Goal: Information Seeking & Learning: Check status

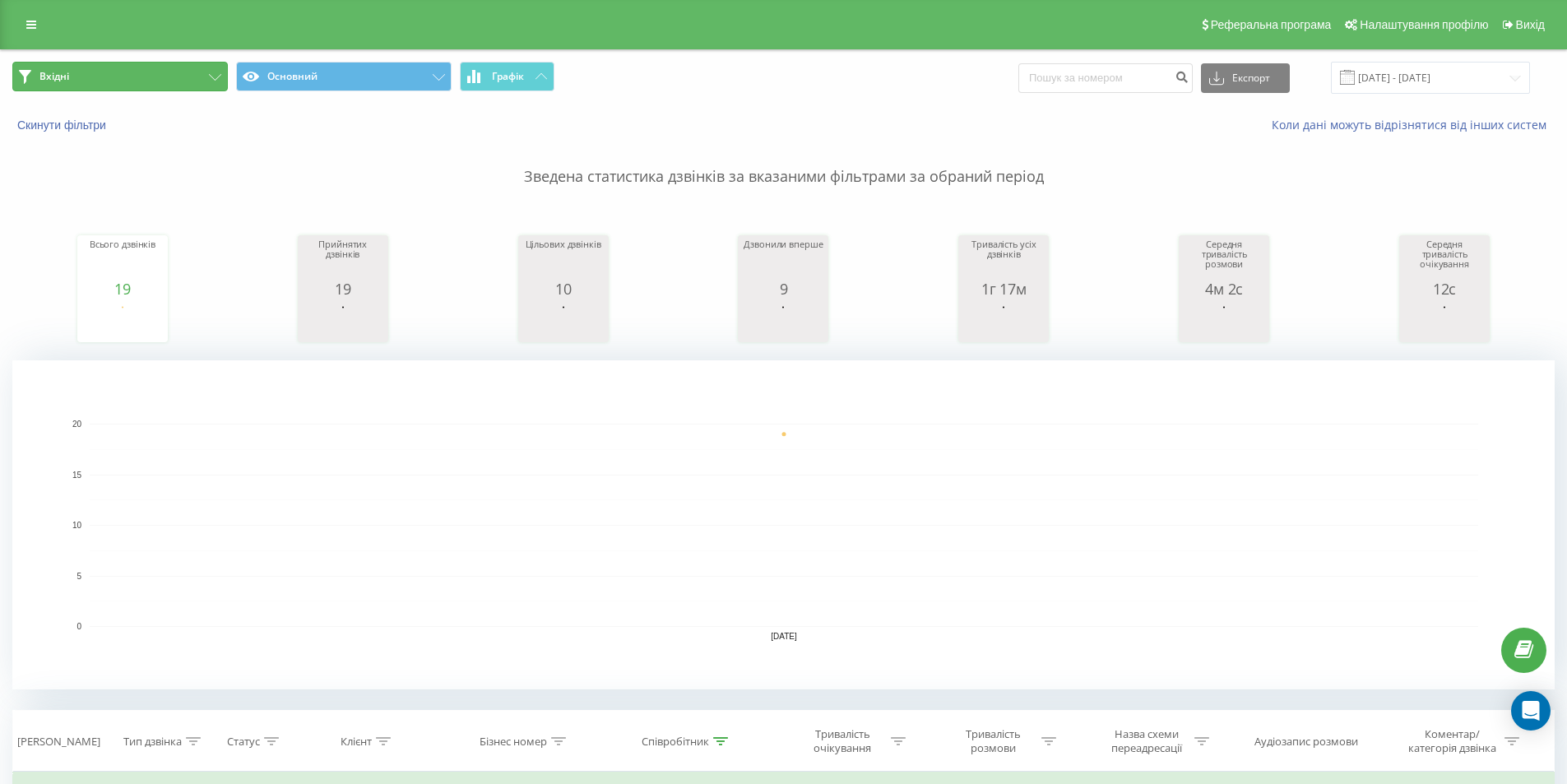
click at [195, 78] on button "Вхідні" at bounding box center [120, 76] width 216 height 29
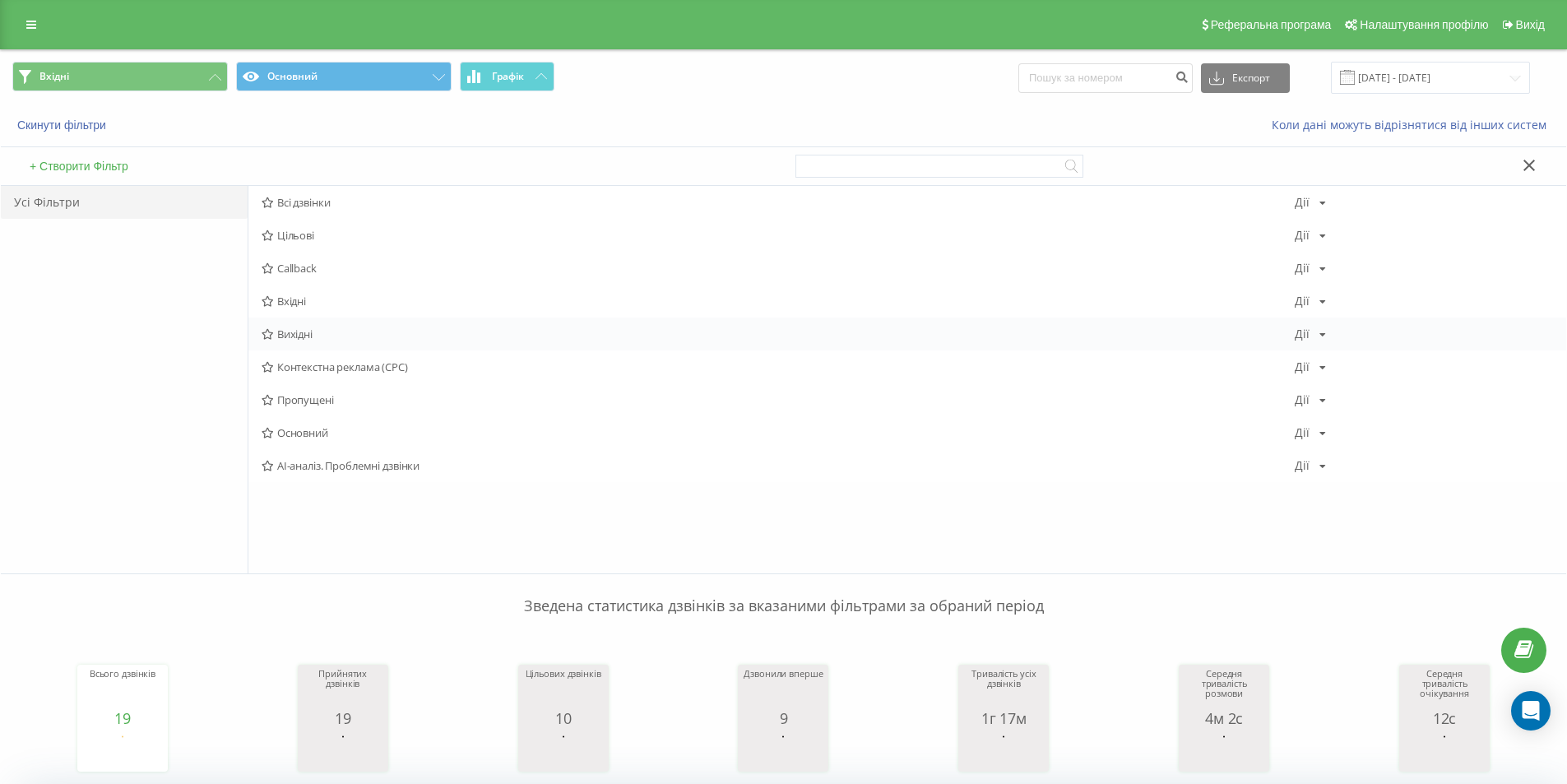
click at [311, 334] on span "Вихідні" at bounding box center [778, 334] width 1033 height 11
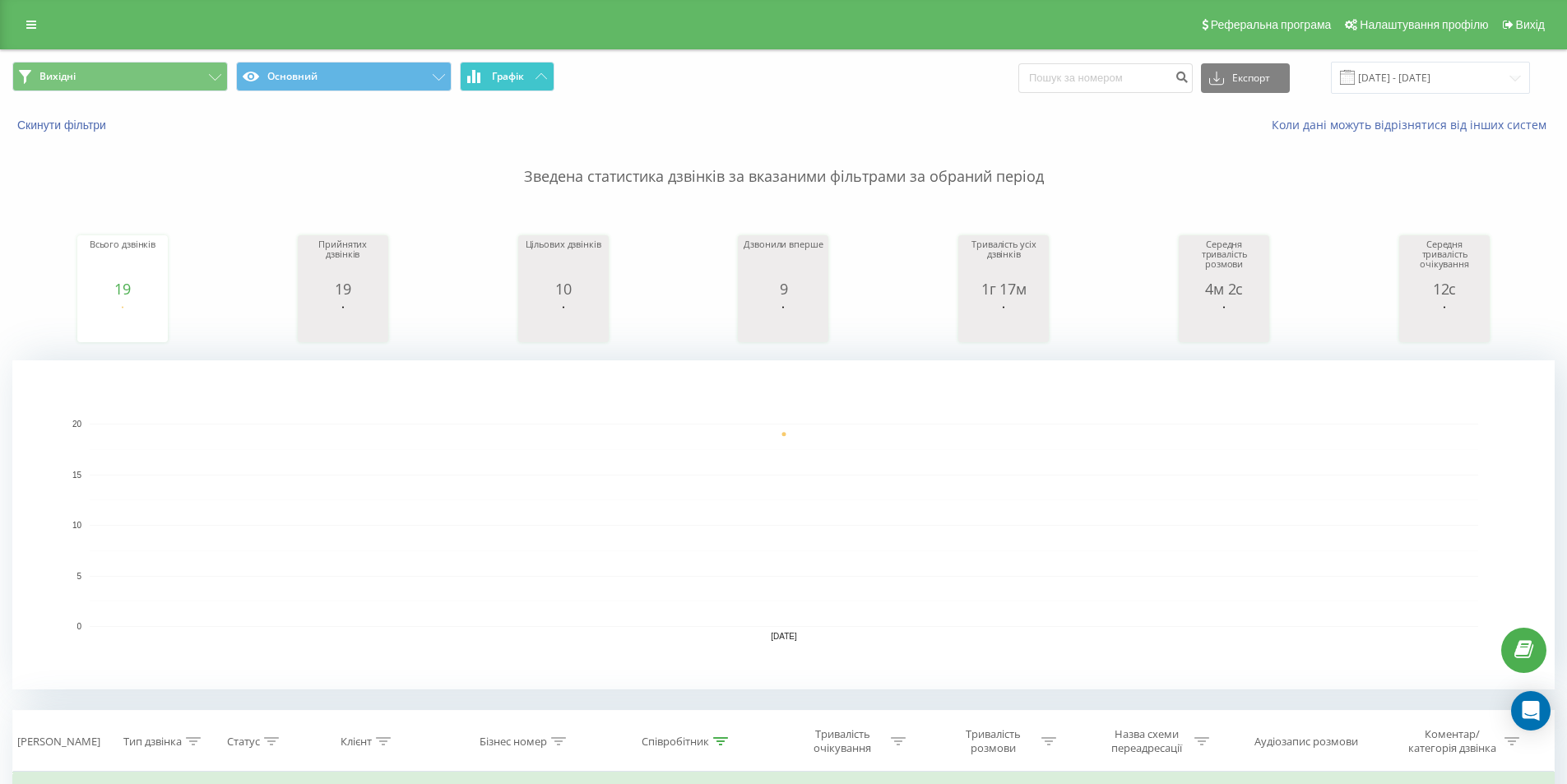
click at [526, 74] on button "Графік" at bounding box center [507, 76] width 94 height 29
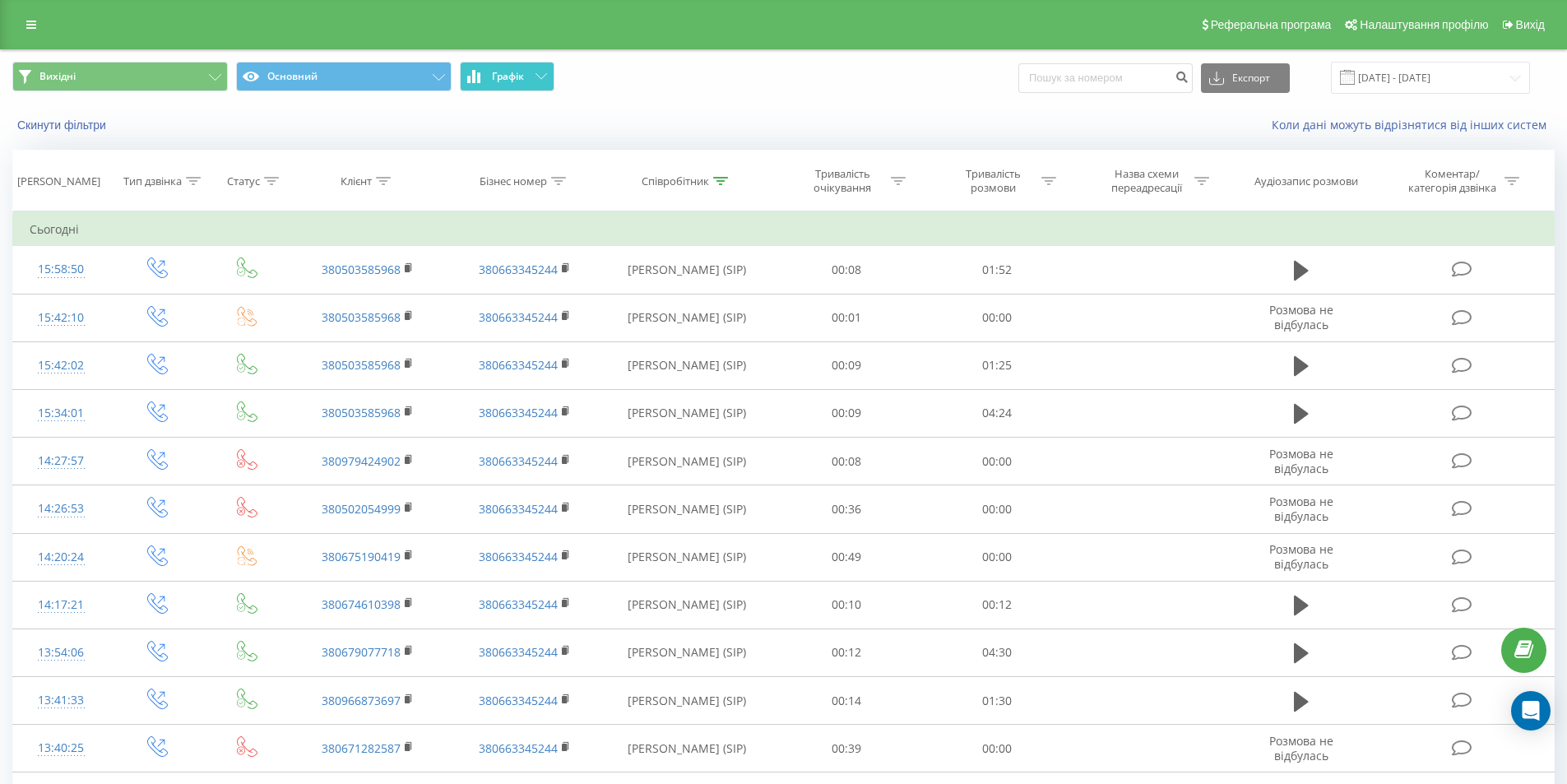
click at [526, 74] on button "Графік" at bounding box center [507, 76] width 94 height 29
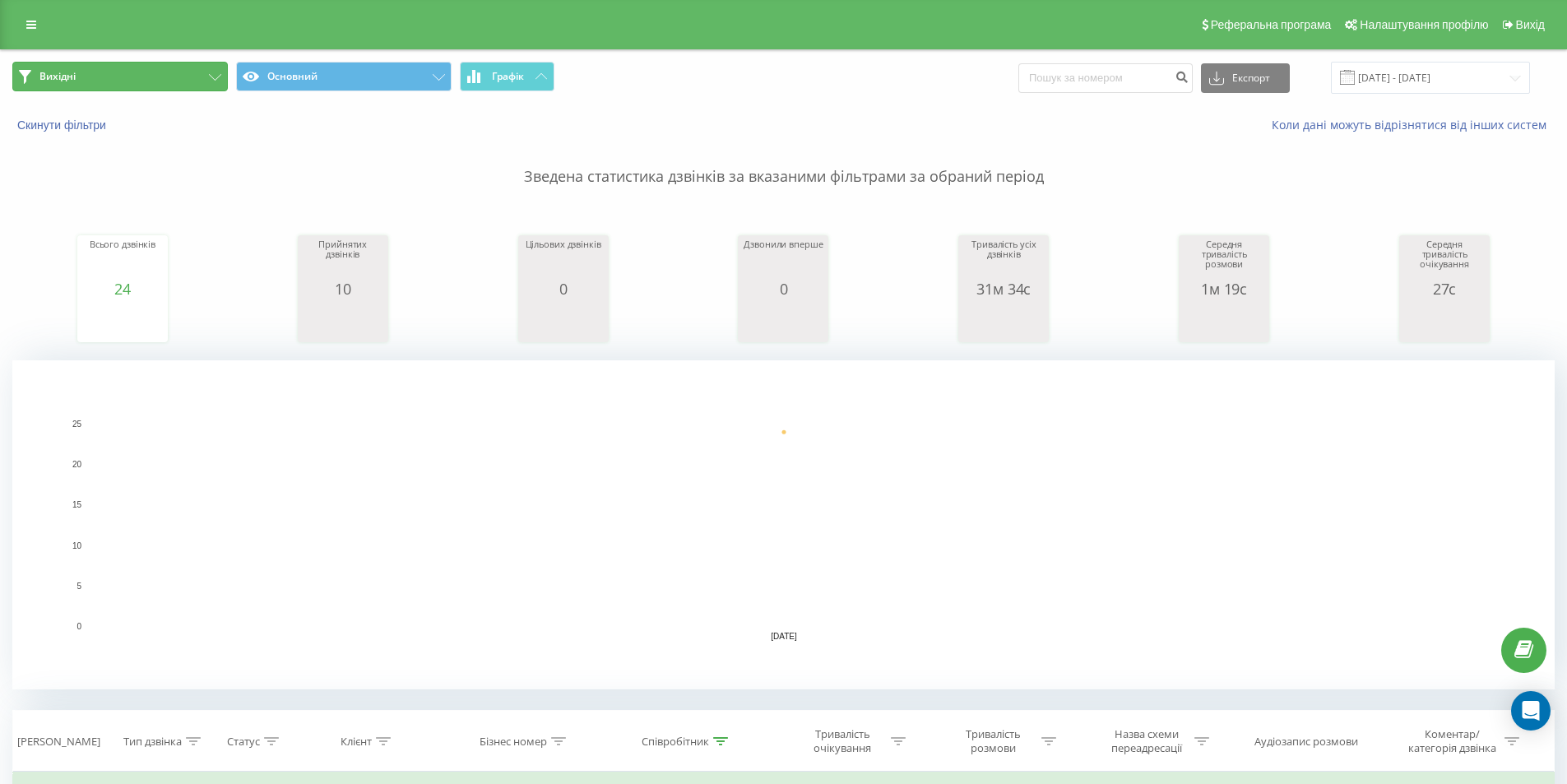
click at [172, 68] on button "Вихідні" at bounding box center [120, 76] width 216 height 29
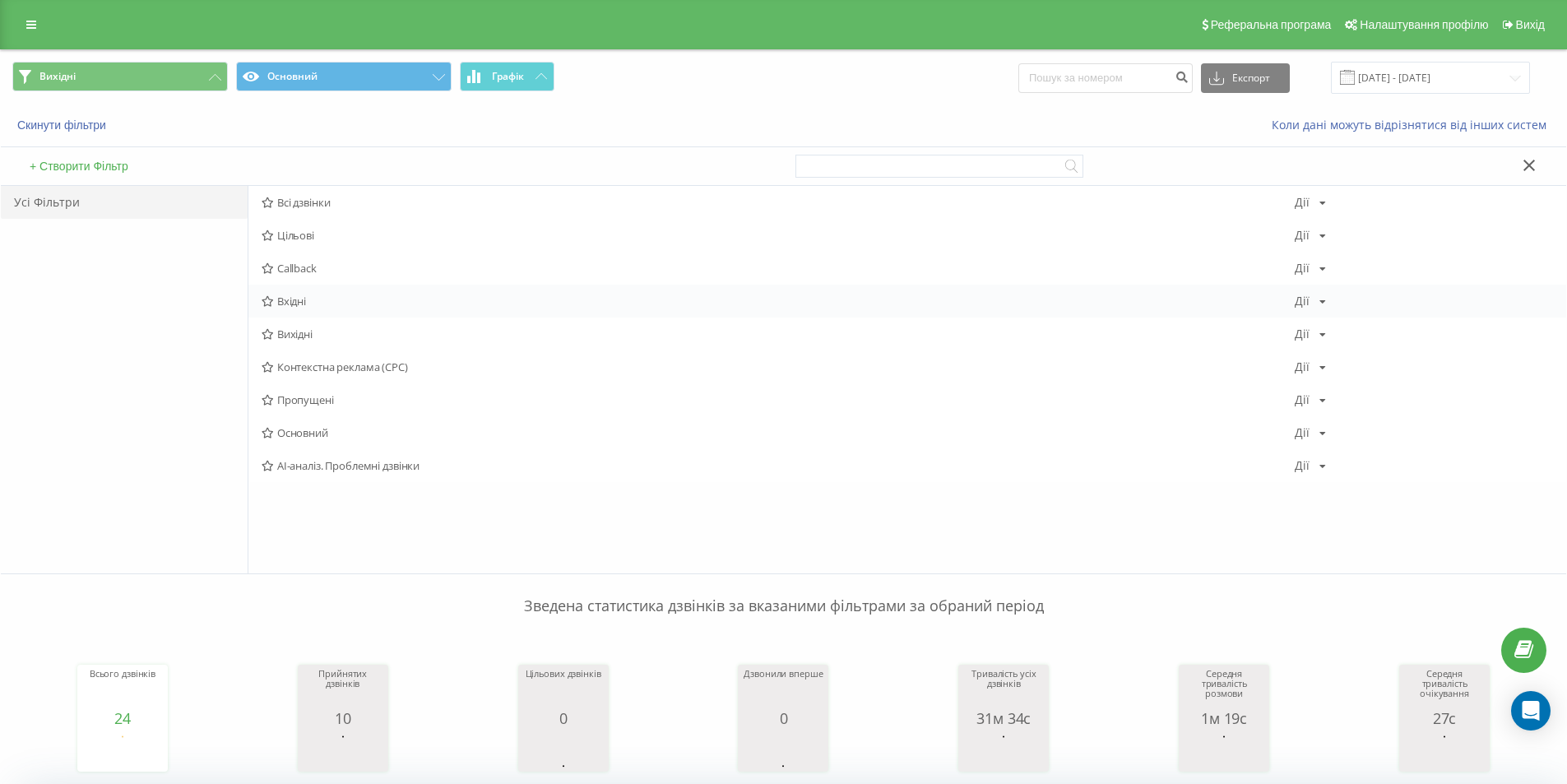
click at [305, 301] on span "Вхідні" at bounding box center [778, 301] width 1033 height 11
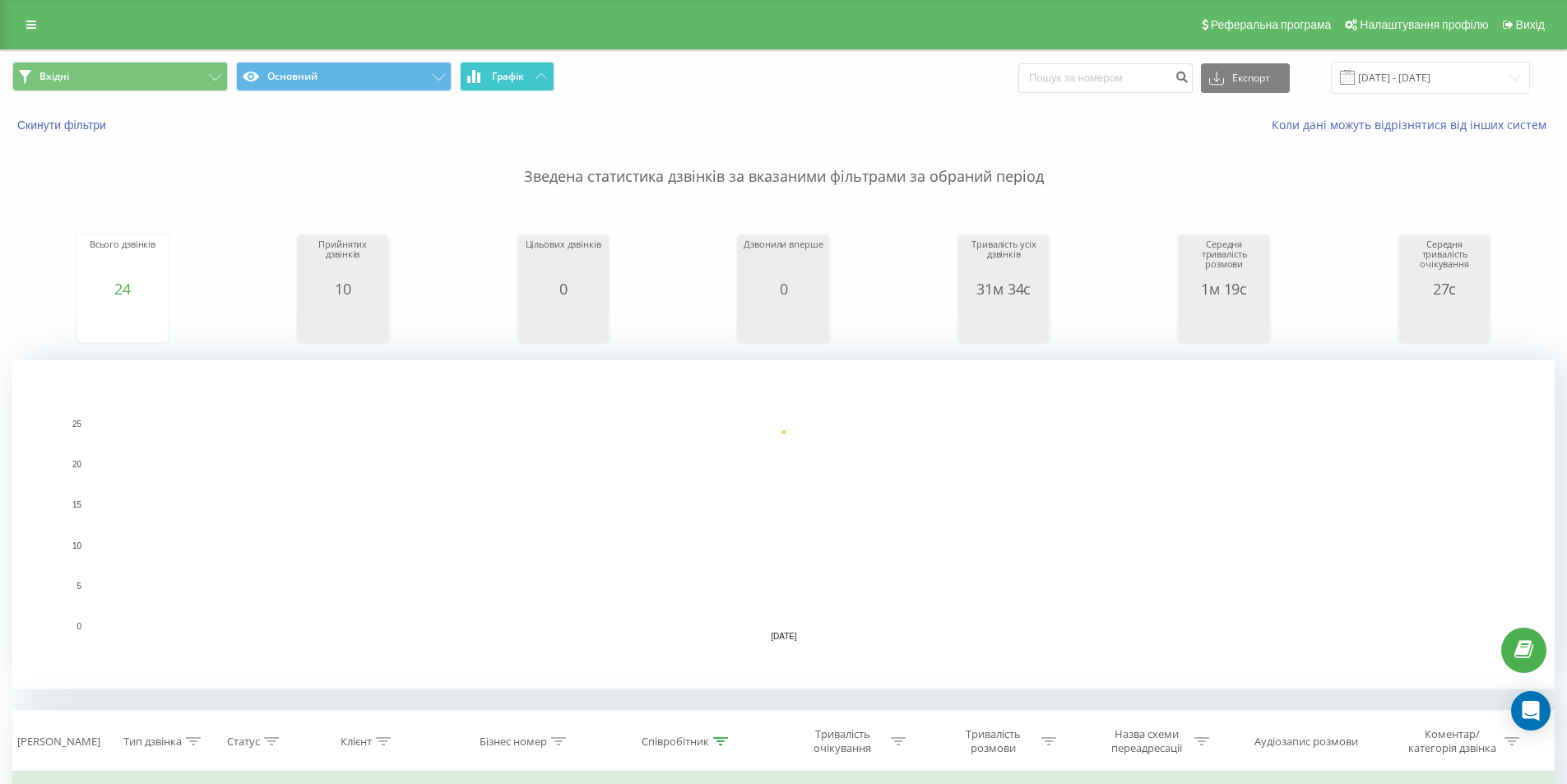
click at [533, 81] on button "Графік" at bounding box center [507, 76] width 94 height 29
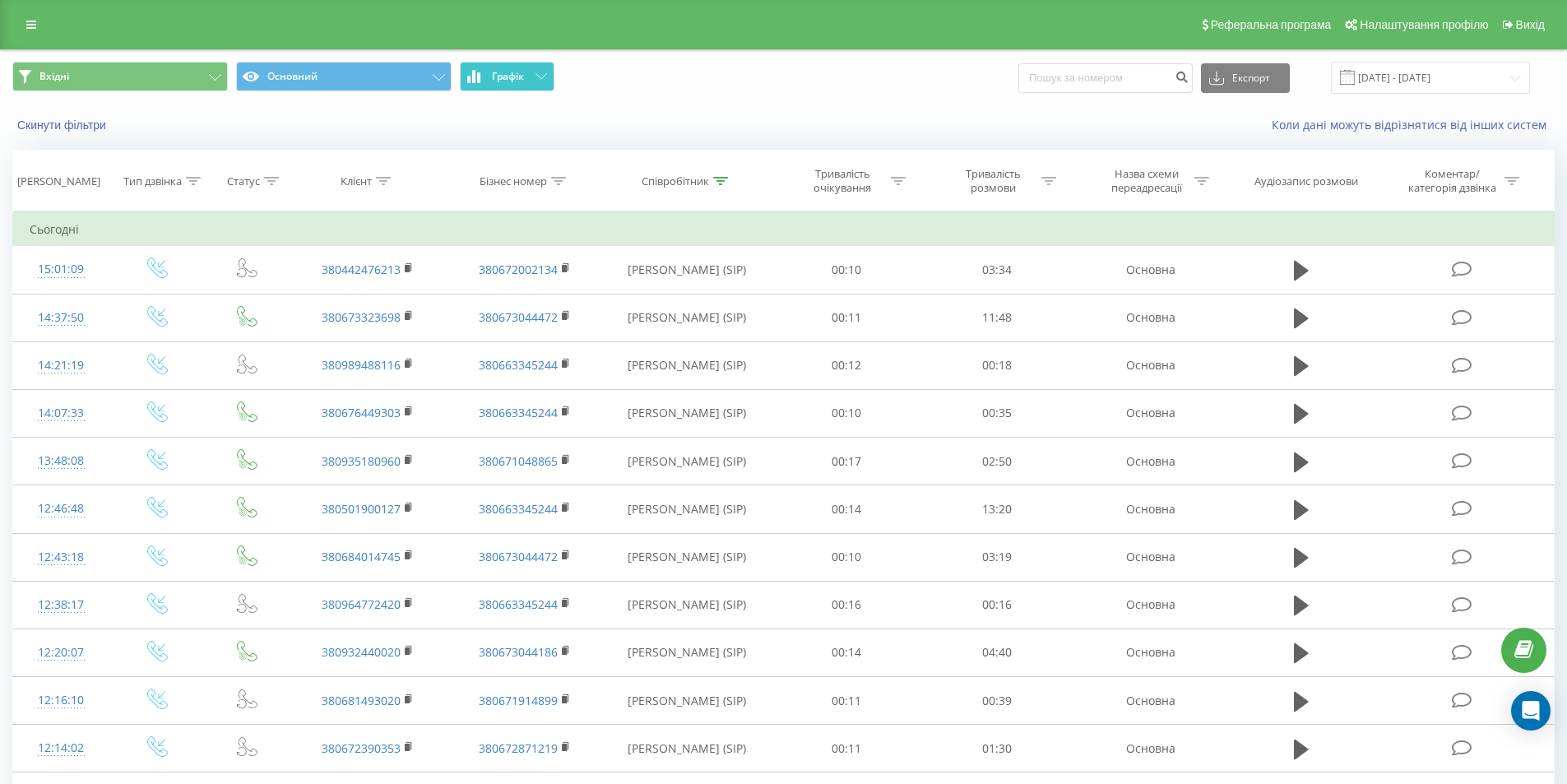
click at [533, 81] on button "Графік" at bounding box center [507, 76] width 94 height 29
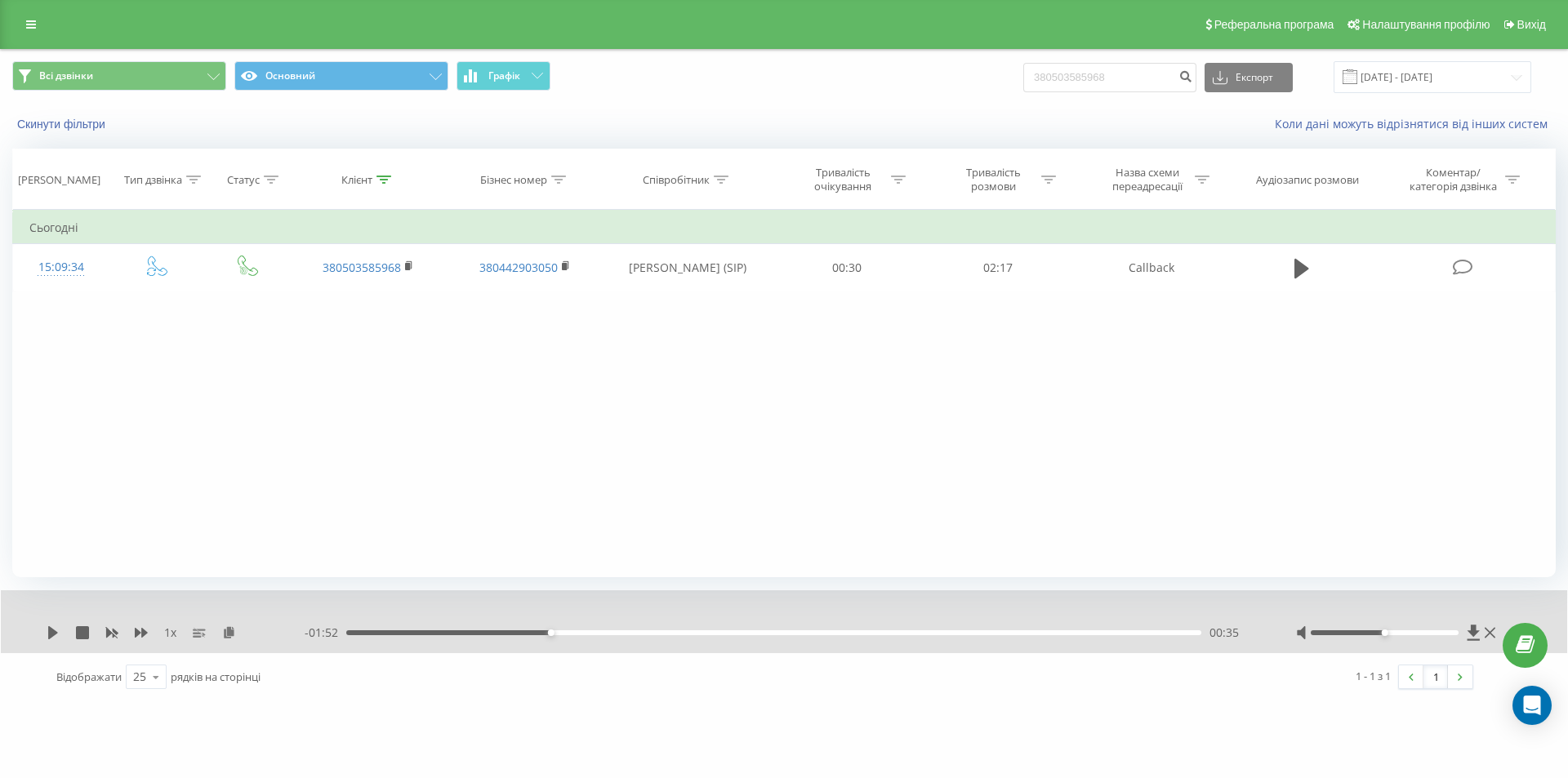
click at [905, 82] on div "Всі дзвінки Основний Графік 380503585968 Експорт .csv .xls .xlsx 21.05.2025 - 2…" at bounding box center [784, 77] width 1543 height 32
click at [1057, 72] on input "+380675070426" at bounding box center [1109, 77] width 173 height 29
type input "380675070426"
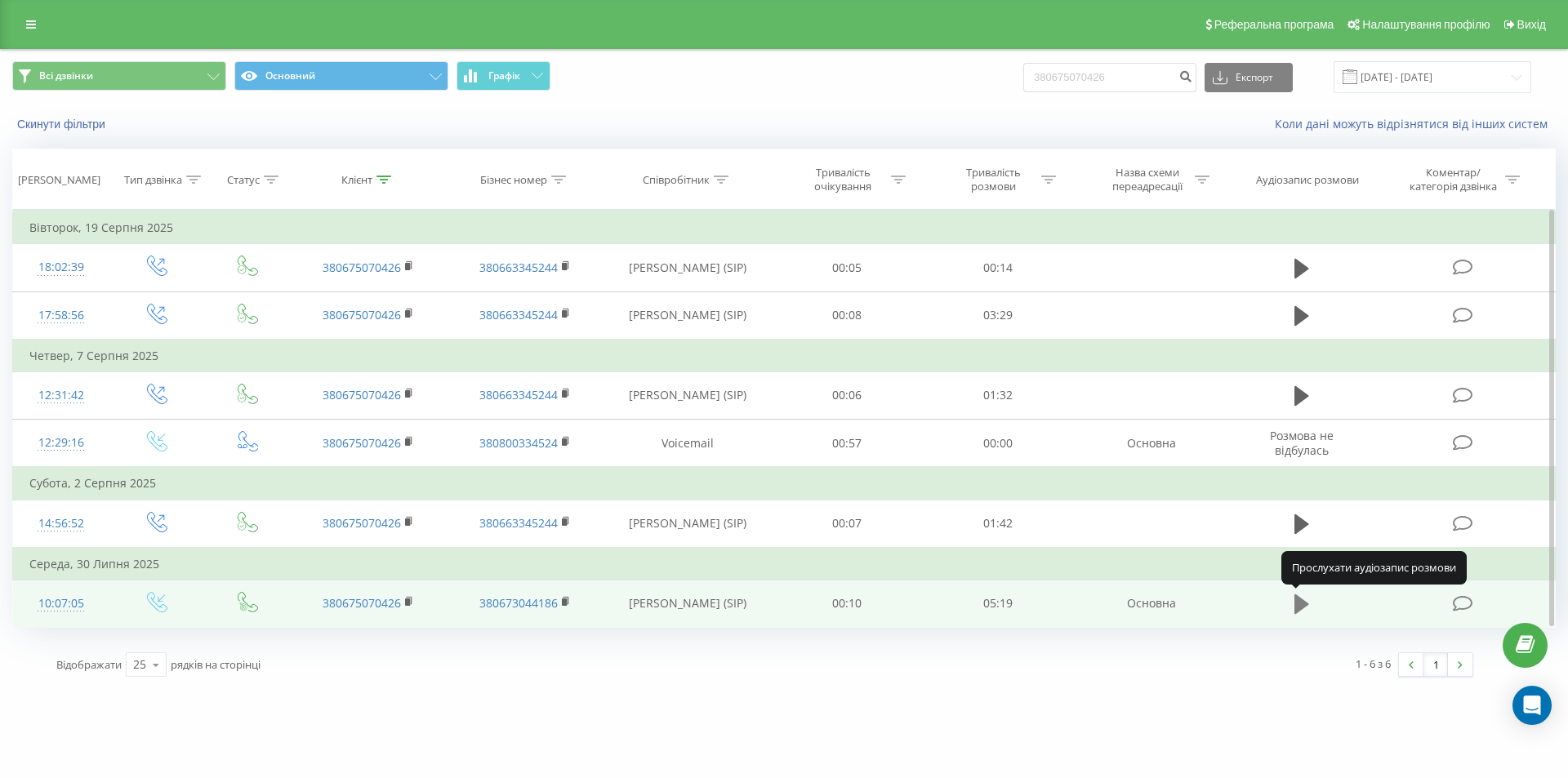
click at [1300, 610] on icon at bounding box center [1301, 603] width 15 height 20
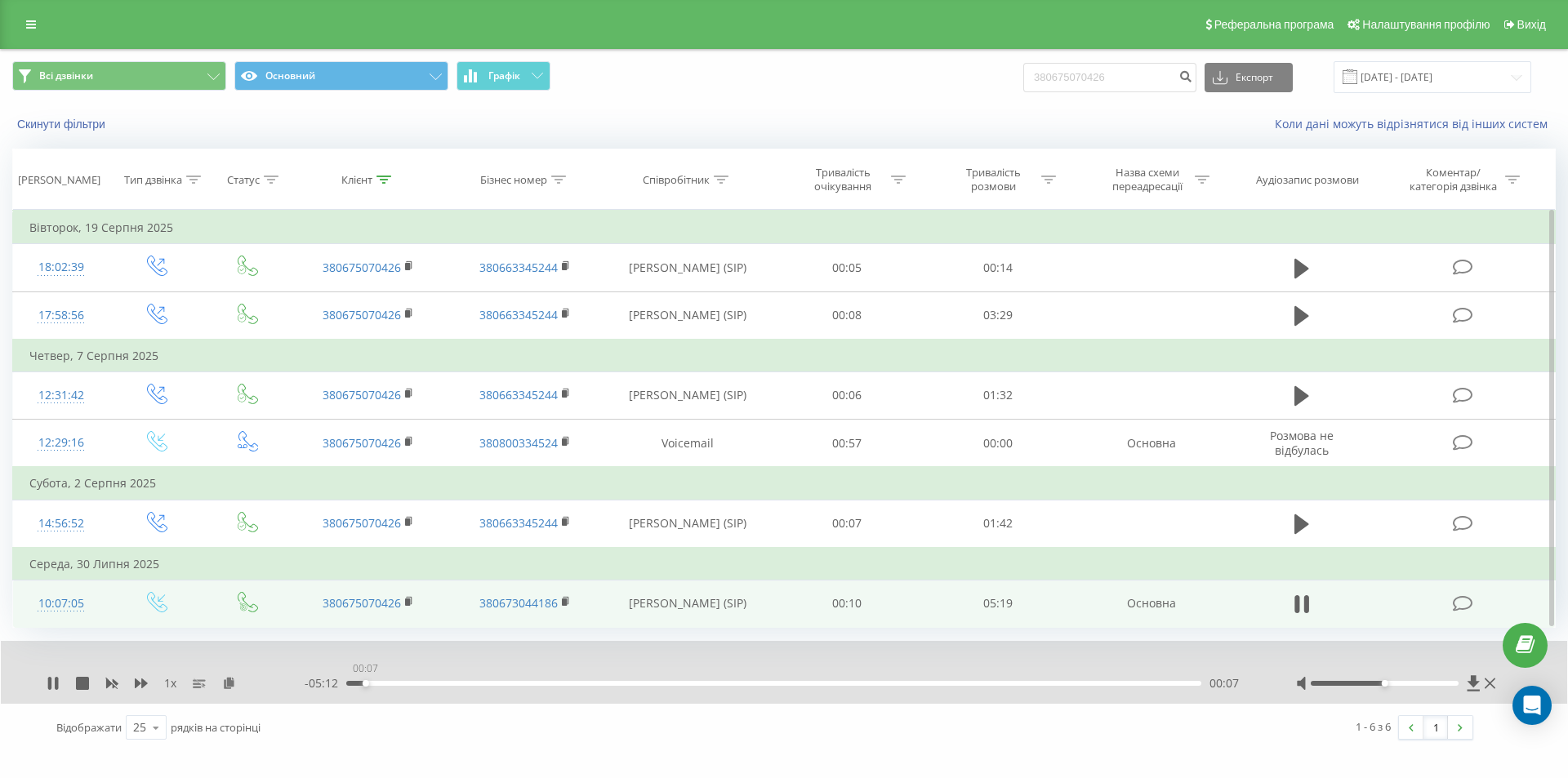
click at [365, 684] on div "00:07" at bounding box center [774, 683] width 855 height 5
click at [355, 683] on div "00:08" at bounding box center [774, 683] width 855 height 5
click at [381, 685] on div "00:11" at bounding box center [774, 683] width 855 height 5
click at [388, 684] on div "00:13" at bounding box center [774, 683] width 855 height 5
click at [395, 684] on div "00:16" at bounding box center [774, 683] width 855 height 5
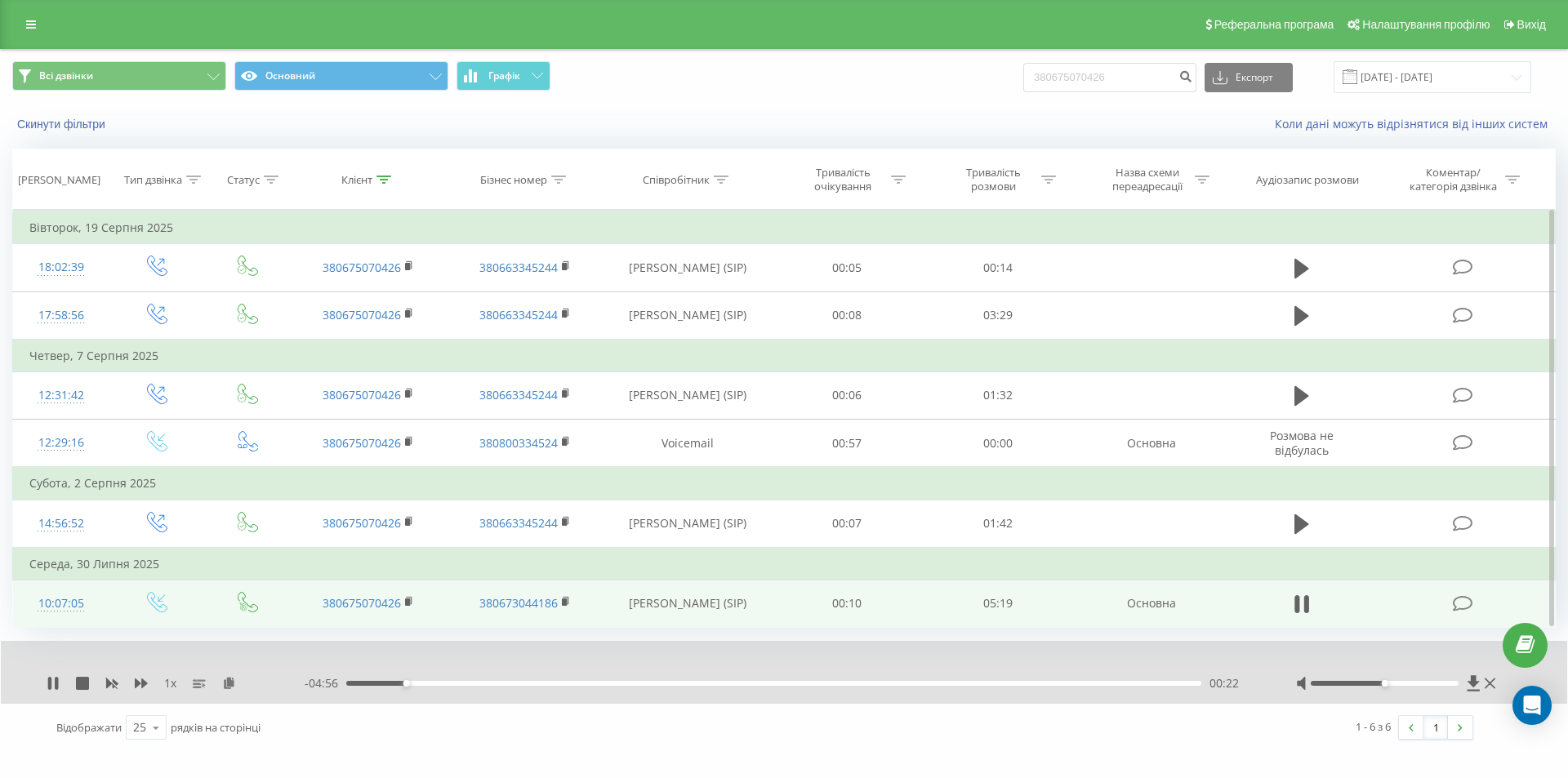
click at [415, 684] on div "00:22" at bounding box center [774, 683] width 855 height 5
click at [425, 683] on div "00:29" at bounding box center [774, 683] width 855 height 5
click at [436, 683] on div "00:30" at bounding box center [774, 683] width 855 height 5
click at [444, 683] on div "00:34" at bounding box center [774, 683] width 855 height 5
click at [453, 683] on div "00:38" at bounding box center [774, 683] width 855 height 5
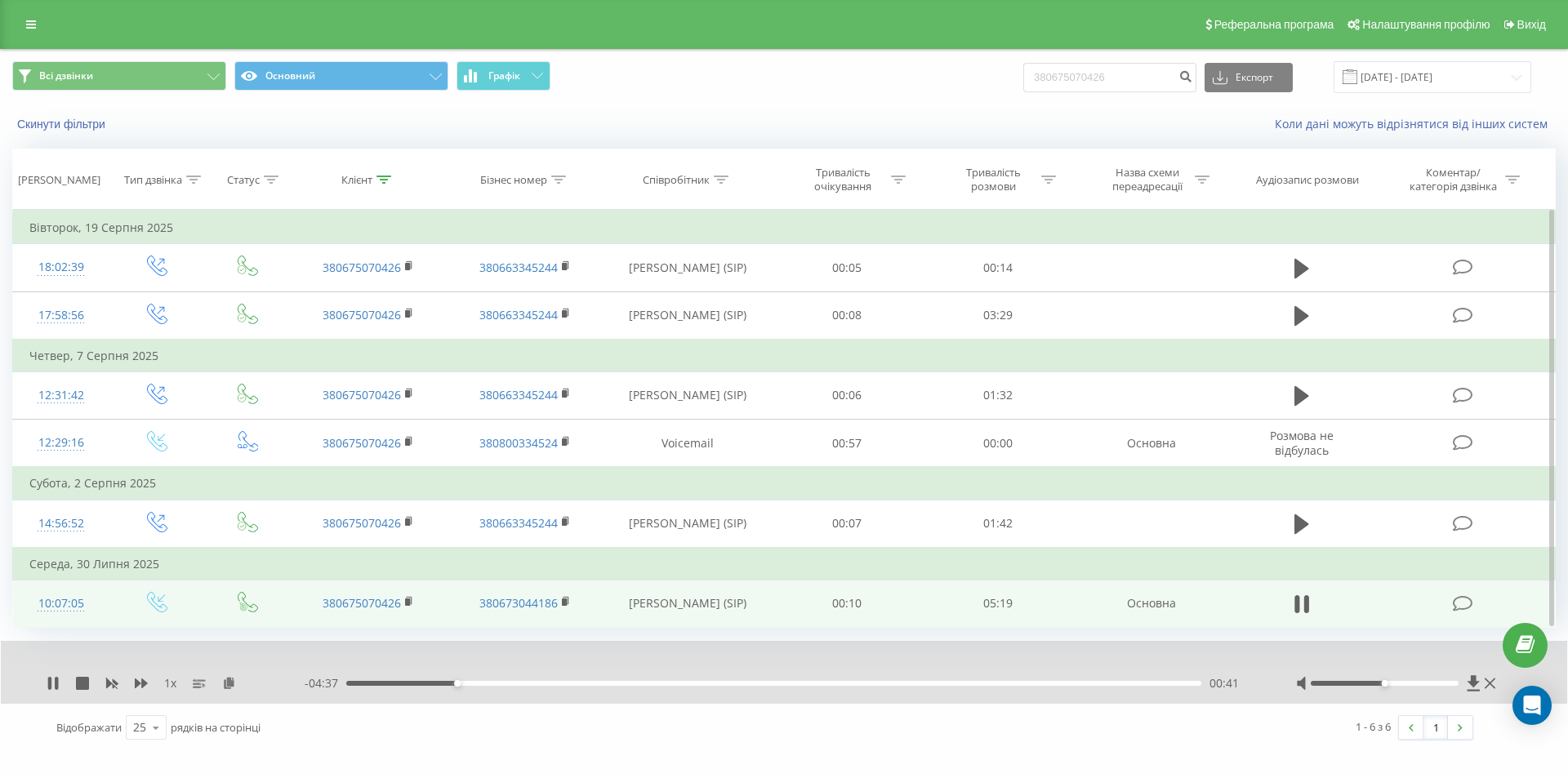
click at [461, 683] on div "00:41" at bounding box center [774, 683] width 855 height 5
click at [475, 683] on div "00:44" at bounding box center [774, 683] width 855 height 5
click at [507, 684] on div "00:58" at bounding box center [774, 683] width 855 height 5
click at [593, 680] on div "- 03:51 01:27 01:27" at bounding box center [779, 683] width 950 height 16
click at [598, 686] on div "- 03:51 01:28 01:28" at bounding box center [779, 683] width 950 height 16
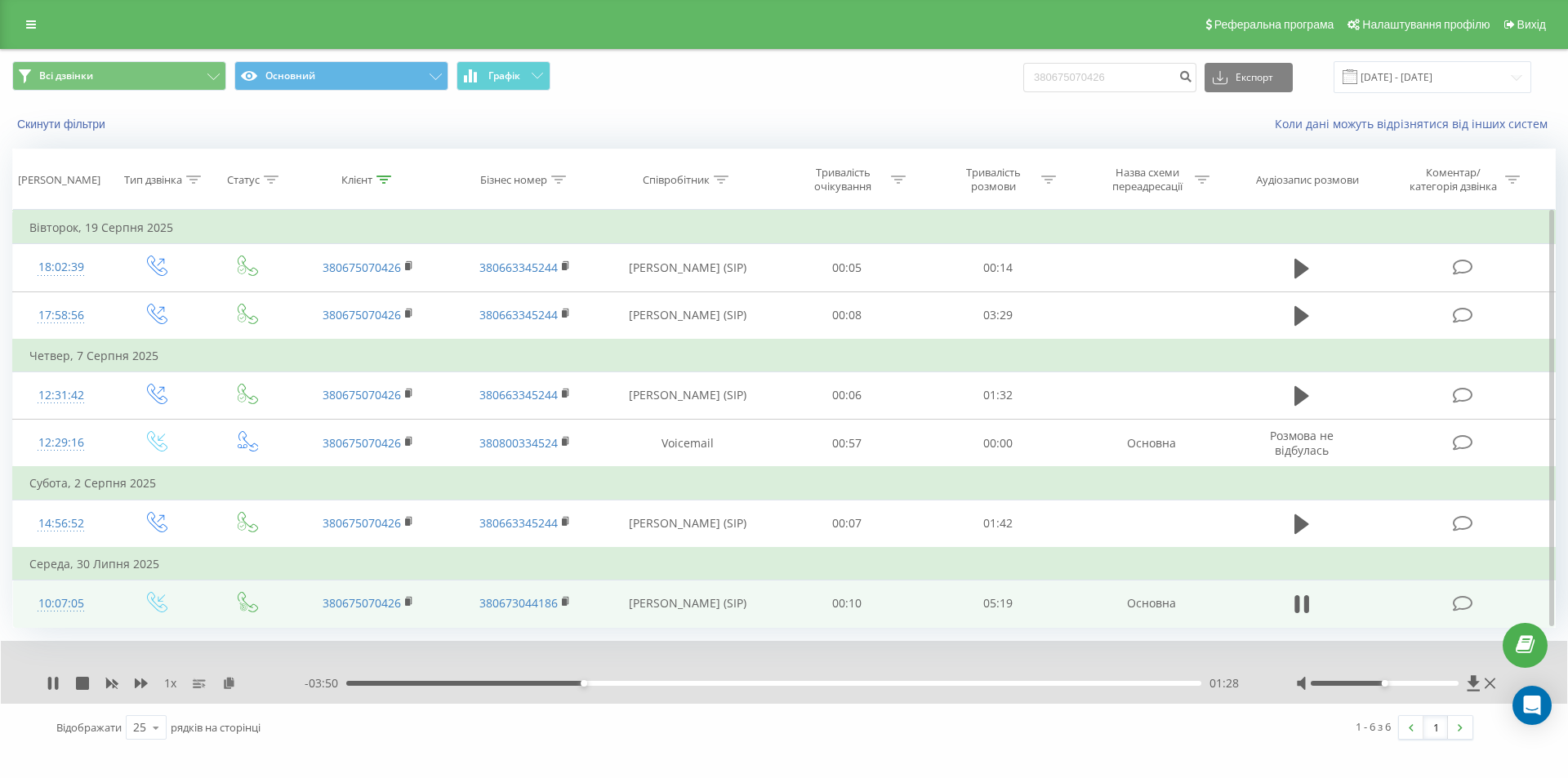
click at [595, 684] on div "- 03:50 01:28 01:28" at bounding box center [779, 683] width 950 height 16
click at [595, 681] on div "00:00" at bounding box center [774, 683] width 855 height 5
click at [622, 684] on div "01:43" at bounding box center [774, 683] width 855 height 5
click at [659, 685] on div "01:47" at bounding box center [774, 683] width 855 height 5
click at [673, 683] on div "01:57" at bounding box center [774, 683] width 855 height 5
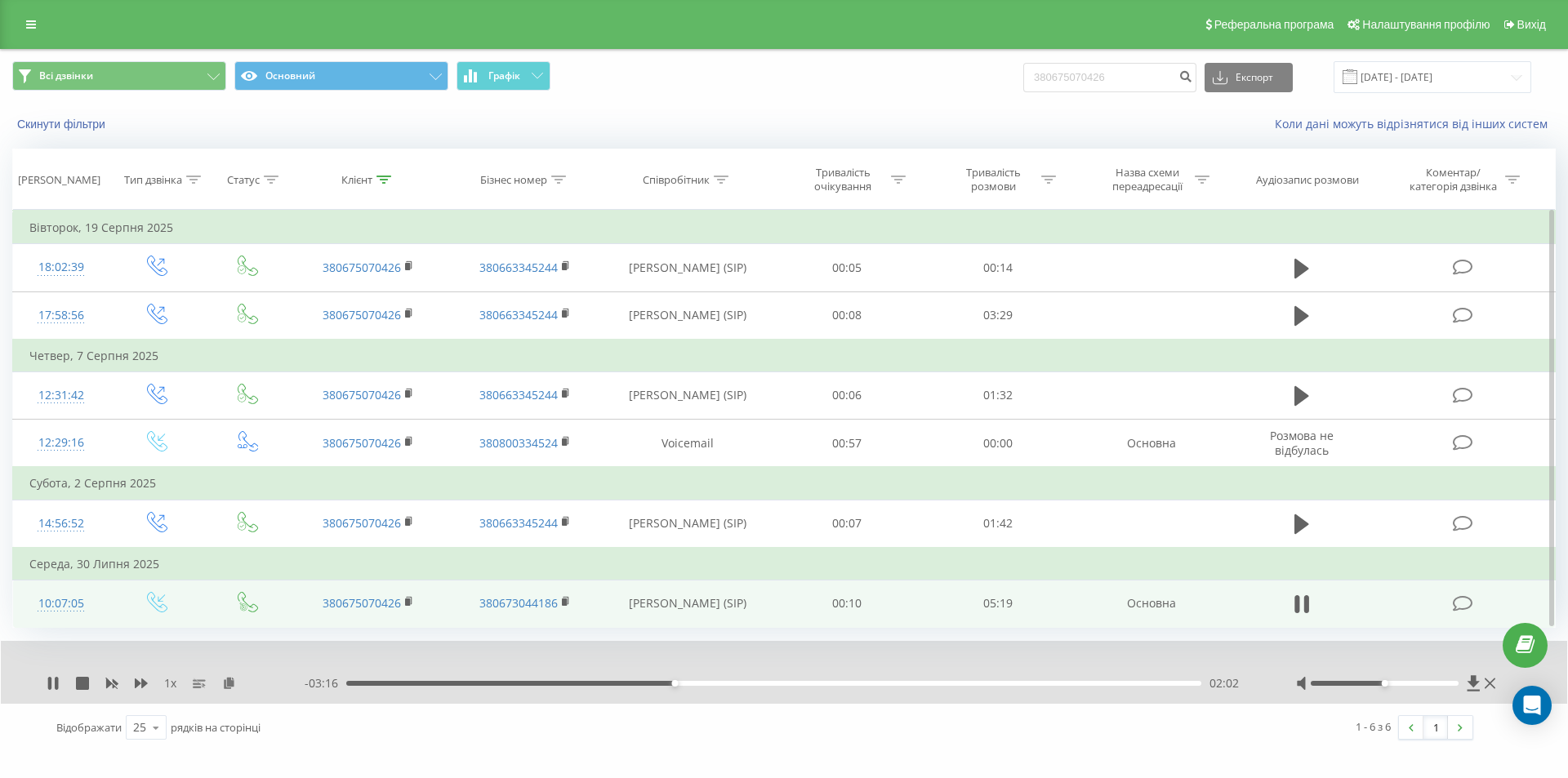
click at [695, 683] on div "02:02" at bounding box center [774, 683] width 855 height 5
click at [717, 683] on div "02:19" at bounding box center [774, 683] width 855 height 5
click at [733, 682] on div "02:24" at bounding box center [774, 683] width 855 height 5
click at [754, 682] on div "02:25" at bounding box center [774, 683] width 855 height 5
click at [776, 682] on div "02:40" at bounding box center [774, 683] width 855 height 5
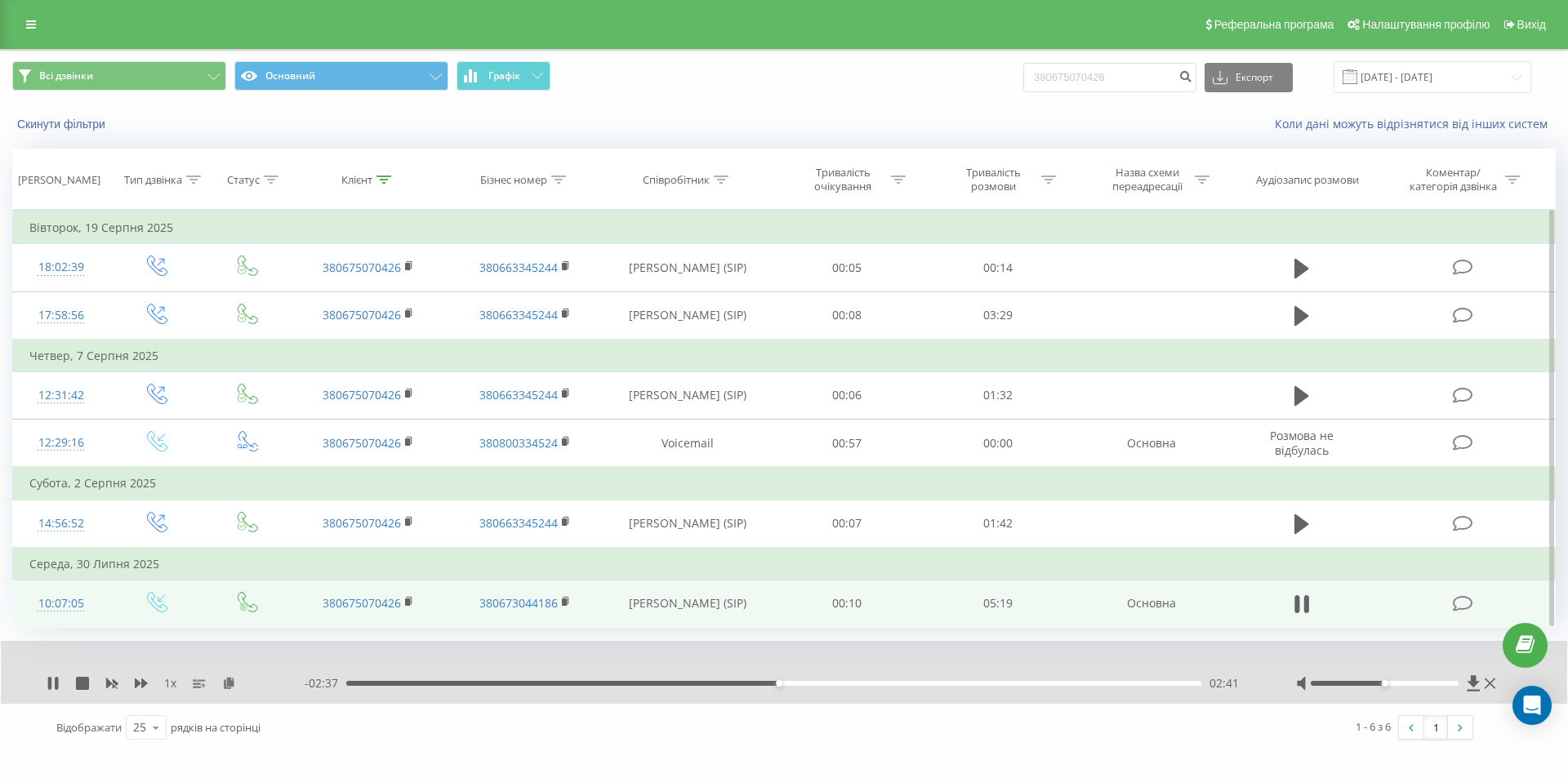
click at [797, 683] on div "02:41" at bounding box center [774, 683] width 855 height 5
click at [815, 686] on div "- 02:30 02:49 02:49" at bounding box center [779, 683] width 950 height 16
click at [821, 684] on div "02:49" at bounding box center [774, 683] width 855 height 5
click at [843, 684] on div "02:58" at bounding box center [774, 683] width 855 height 5
click at [903, 684] on div "03:28" at bounding box center [774, 683] width 855 height 5
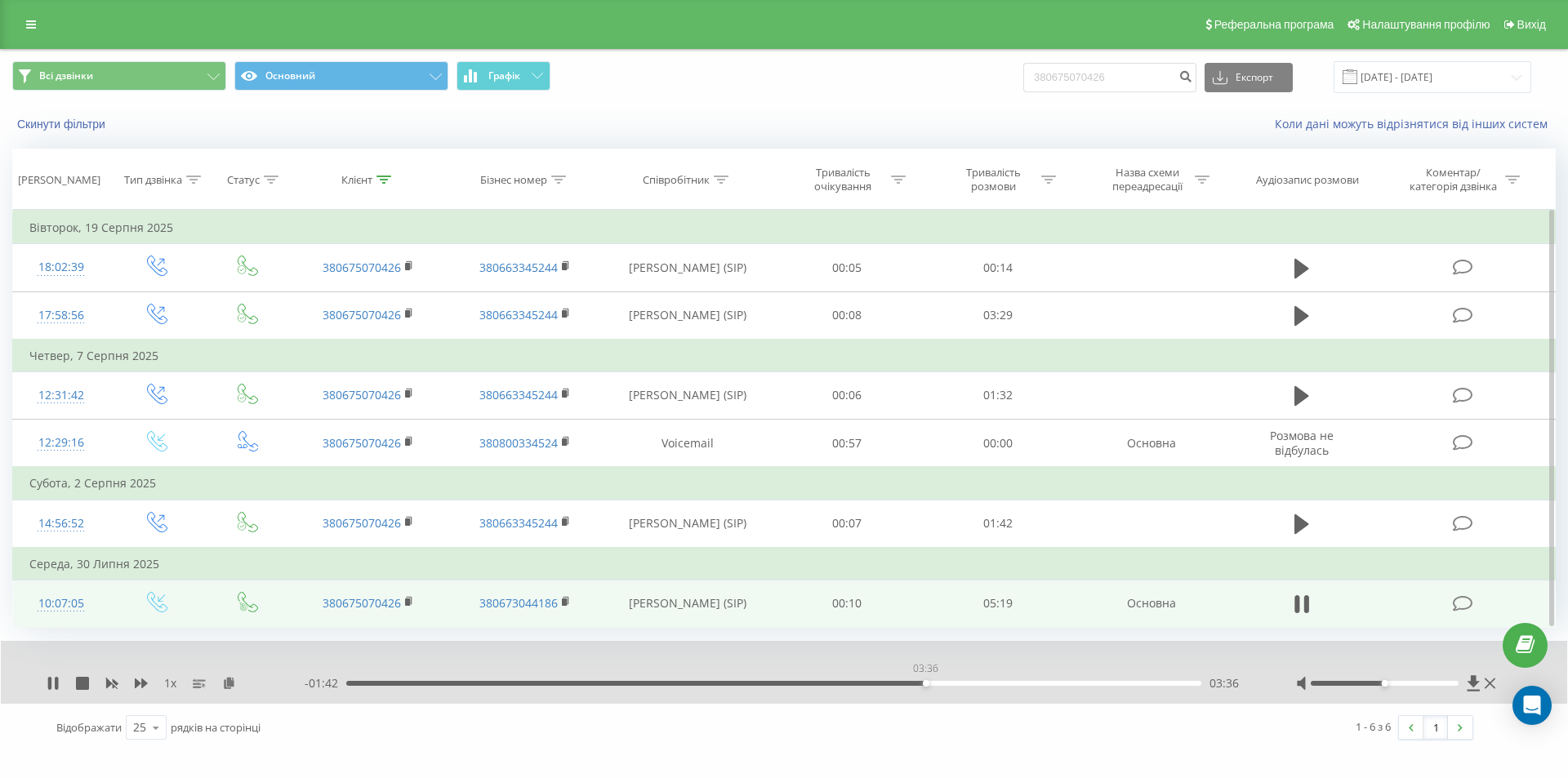
click at [925, 685] on div "03:36" at bounding box center [774, 683] width 855 height 5
click at [955, 681] on div "03:47" at bounding box center [774, 683] width 855 height 5
click at [985, 684] on div "03:49" at bounding box center [774, 683] width 855 height 5
click at [1005, 684] on div "03:59" at bounding box center [774, 683] width 855 height 5
click at [1032, 682] on div "04:08" at bounding box center [774, 683] width 855 height 5
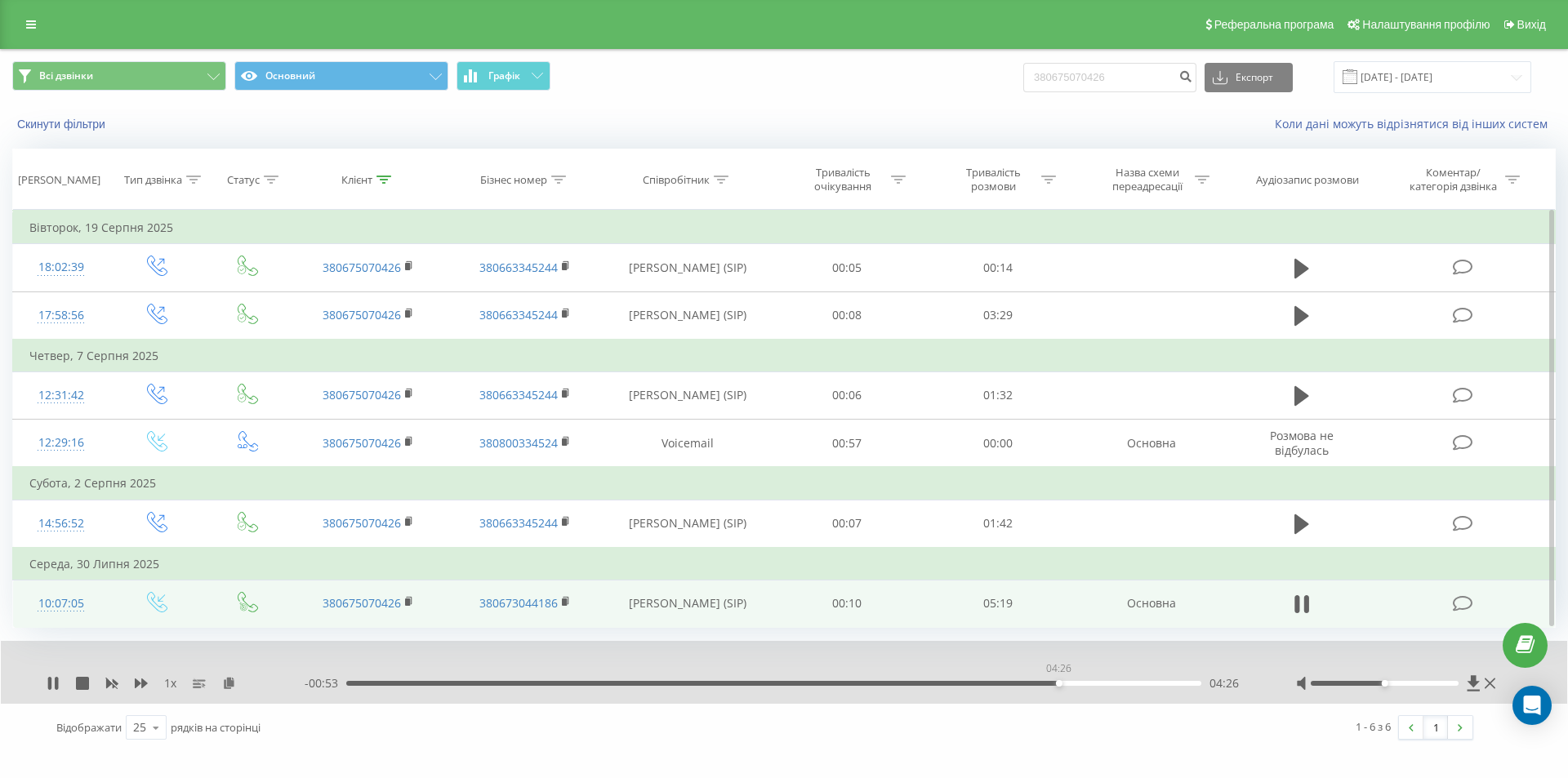
click at [1058, 683] on div "04:26" at bounding box center [774, 683] width 855 height 5
click at [1081, 683] on div "04:34" at bounding box center [774, 683] width 855 height 5
click at [1100, 682] on div "04:34" at bounding box center [774, 683] width 855 height 5
click at [1112, 680] on div "- 00:37 04:41 04:41" at bounding box center [779, 683] width 950 height 16
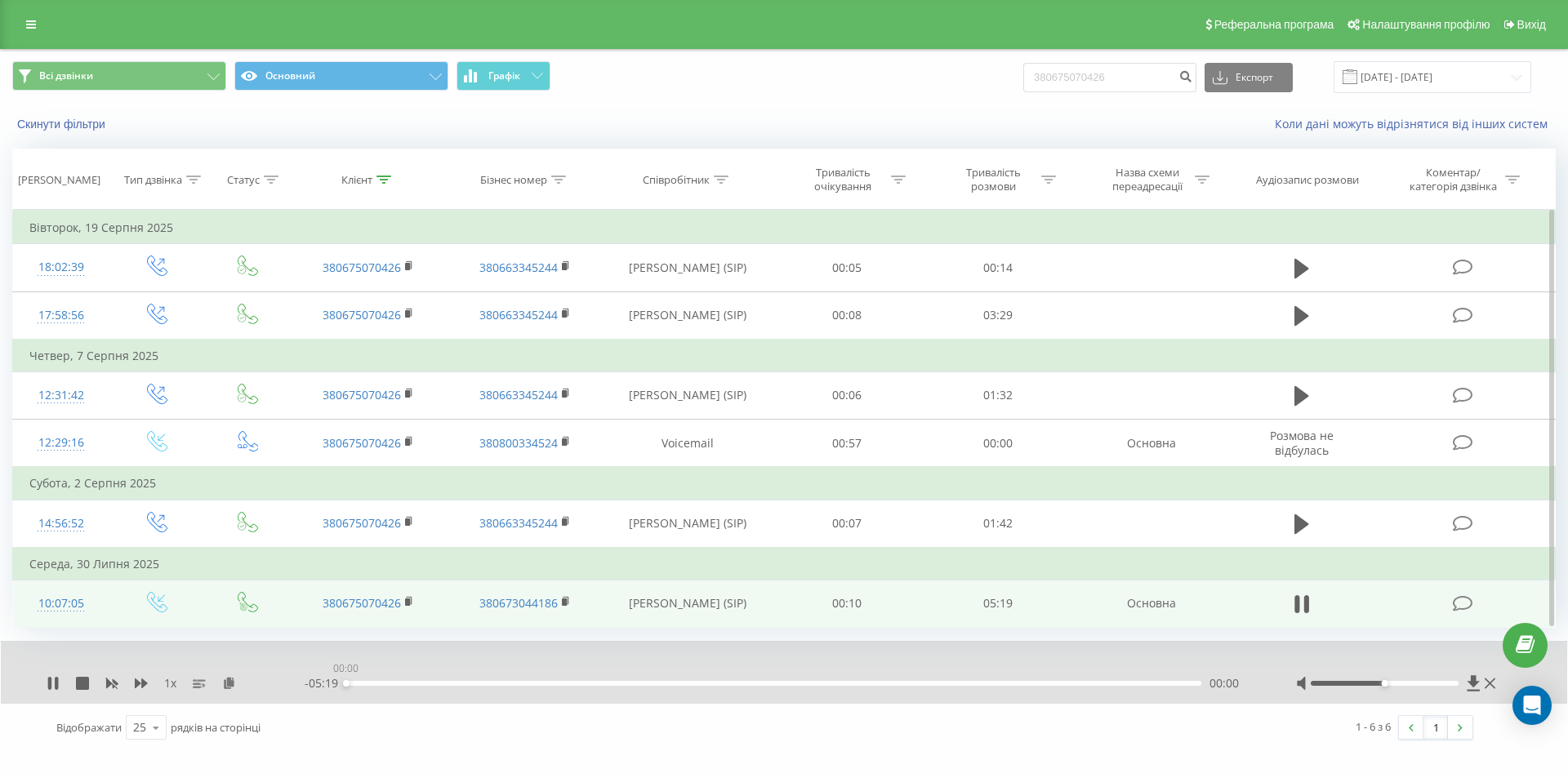
click at [1120, 684] on div "00:00" at bounding box center [774, 683] width 855 height 5
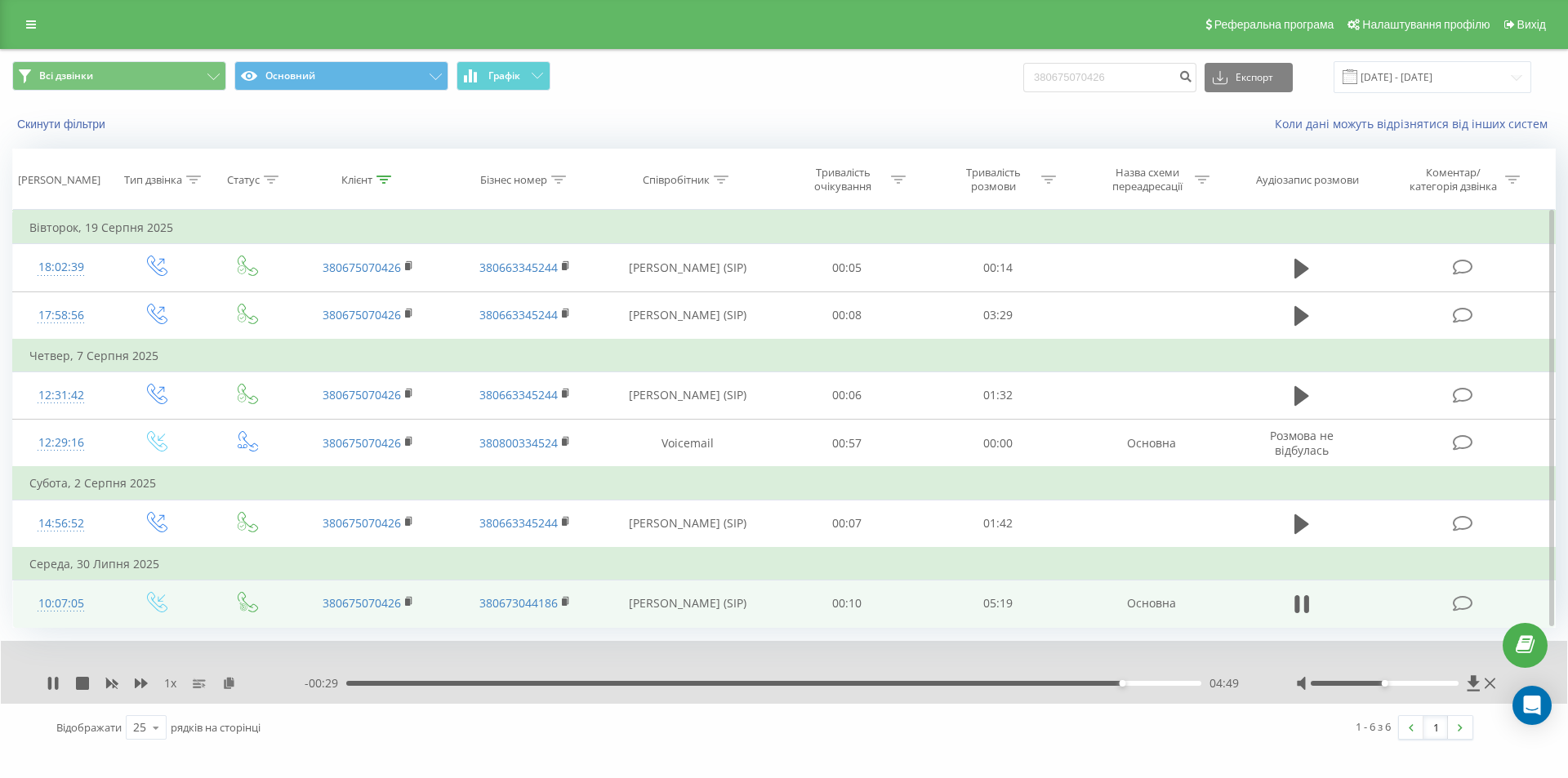
click at [1148, 684] on div "04:49" at bounding box center [774, 683] width 855 height 5
click at [1163, 684] on div "05:00" at bounding box center [774, 683] width 855 height 5
click at [1174, 684] on div "05:05" at bounding box center [774, 683] width 855 height 5
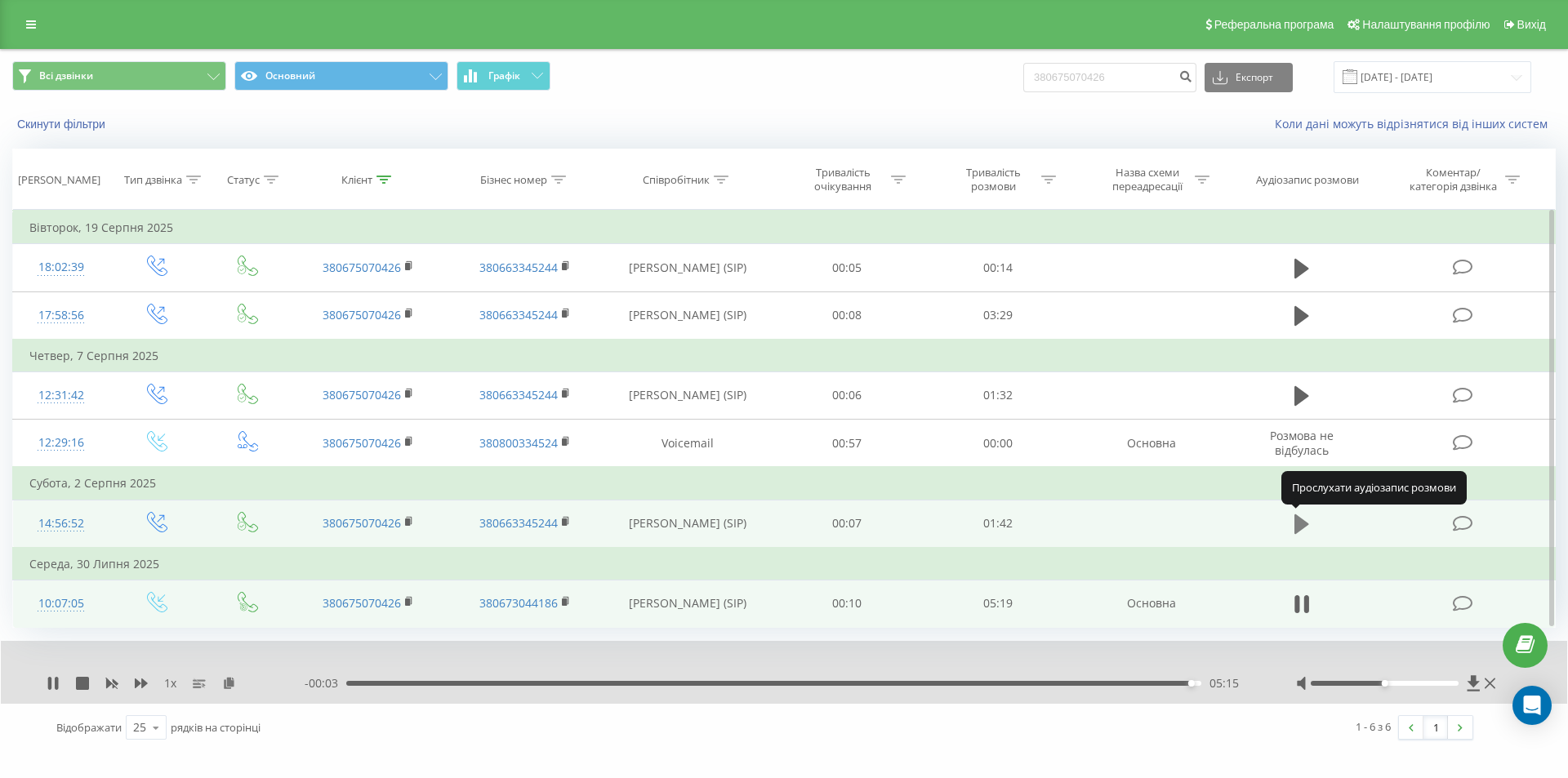
click at [1304, 530] on icon at bounding box center [1301, 524] width 15 height 23
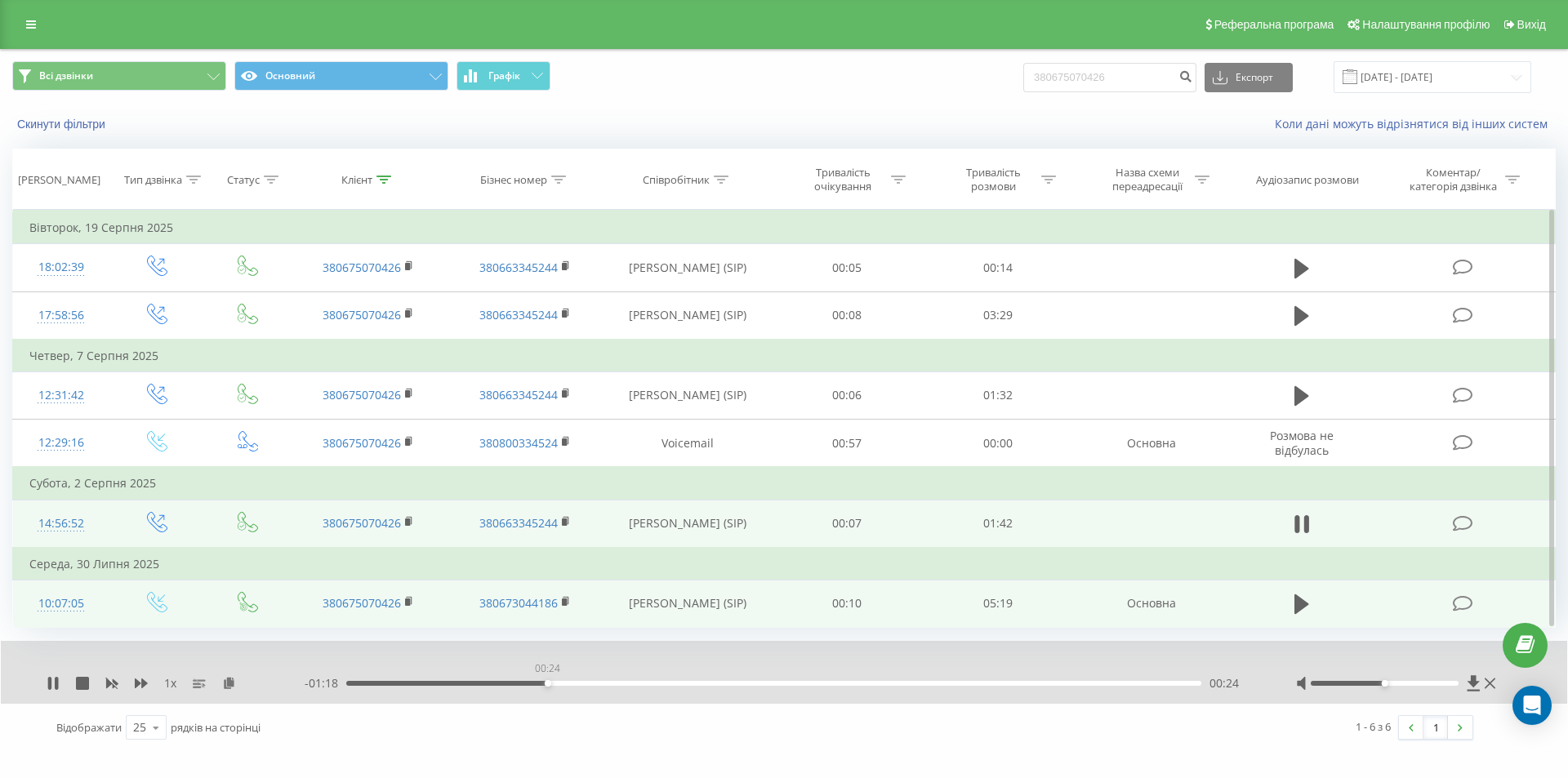
click at [547, 684] on div "00:24" at bounding box center [774, 683] width 855 height 5
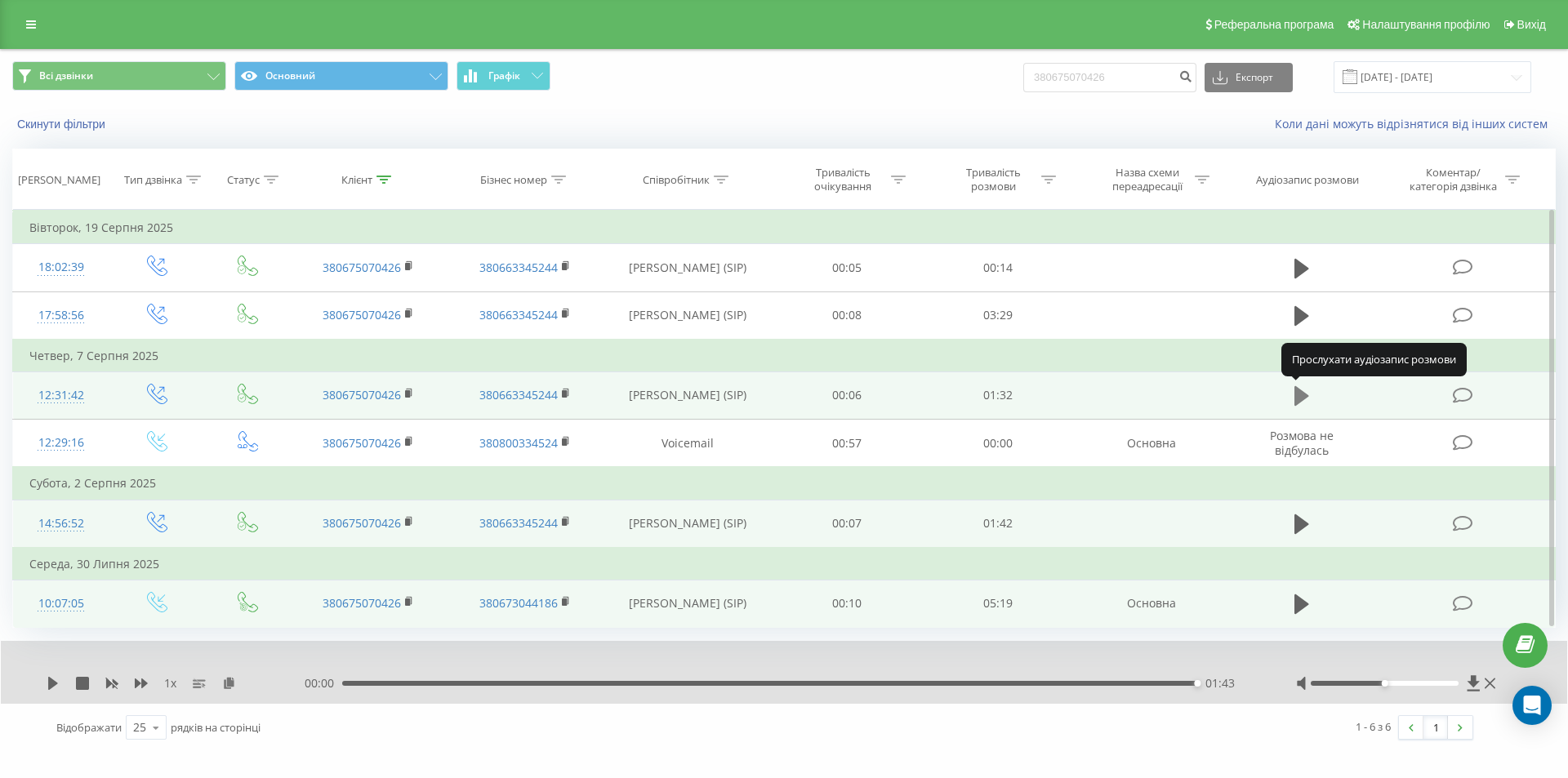
click at [1304, 401] on icon at bounding box center [1301, 395] width 15 height 23
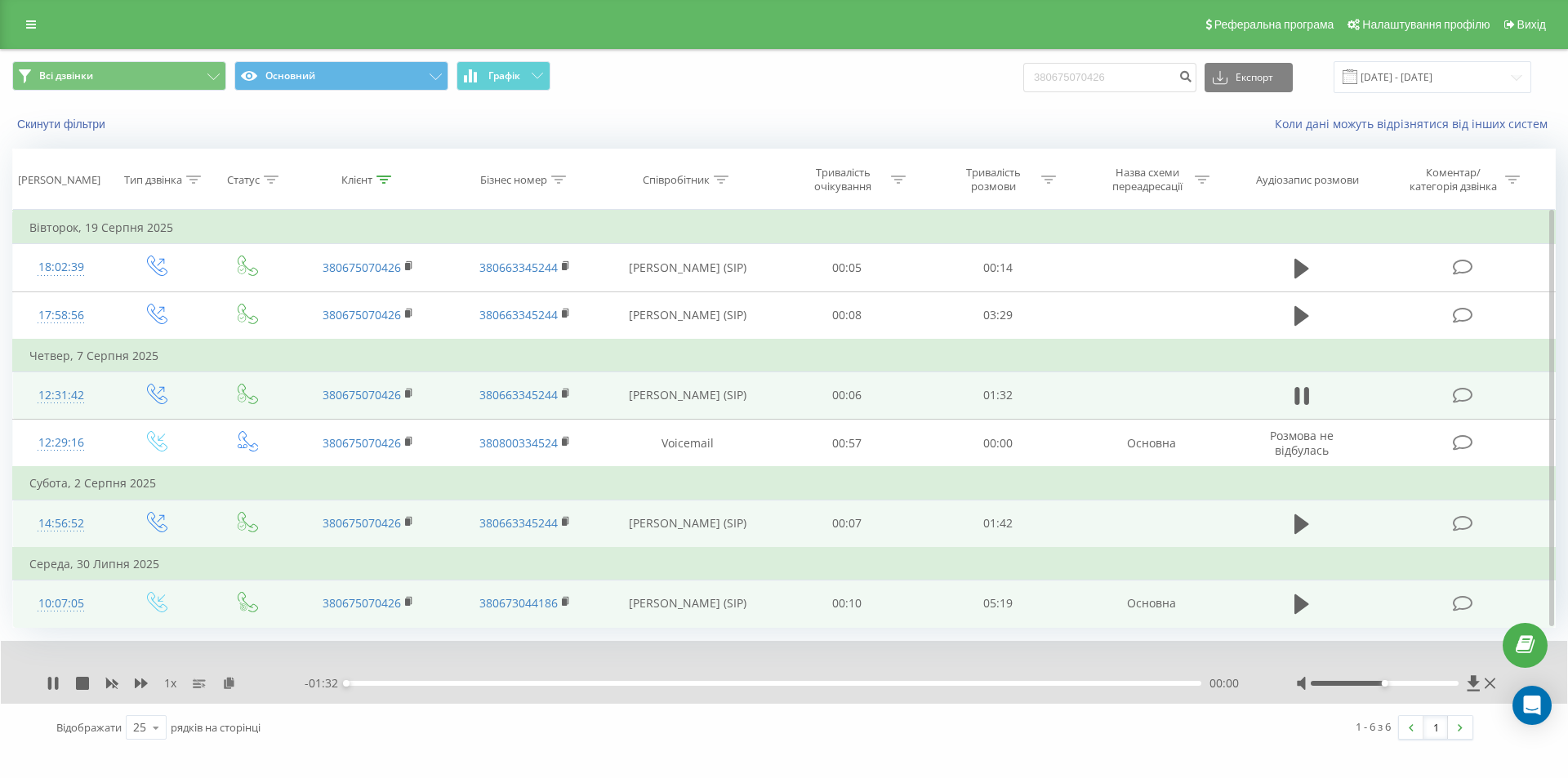
click at [368, 683] on div "00:00" at bounding box center [774, 683] width 855 height 5
click at [413, 683] on div "00:07" at bounding box center [774, 683] width 855 height 5
click at [485, 685] on div "00:12" at bounding box center [774, 683] width 855 height 5
click at [525, 684] on div "00:15" at bounding box center [774, 683] width 855 height 5
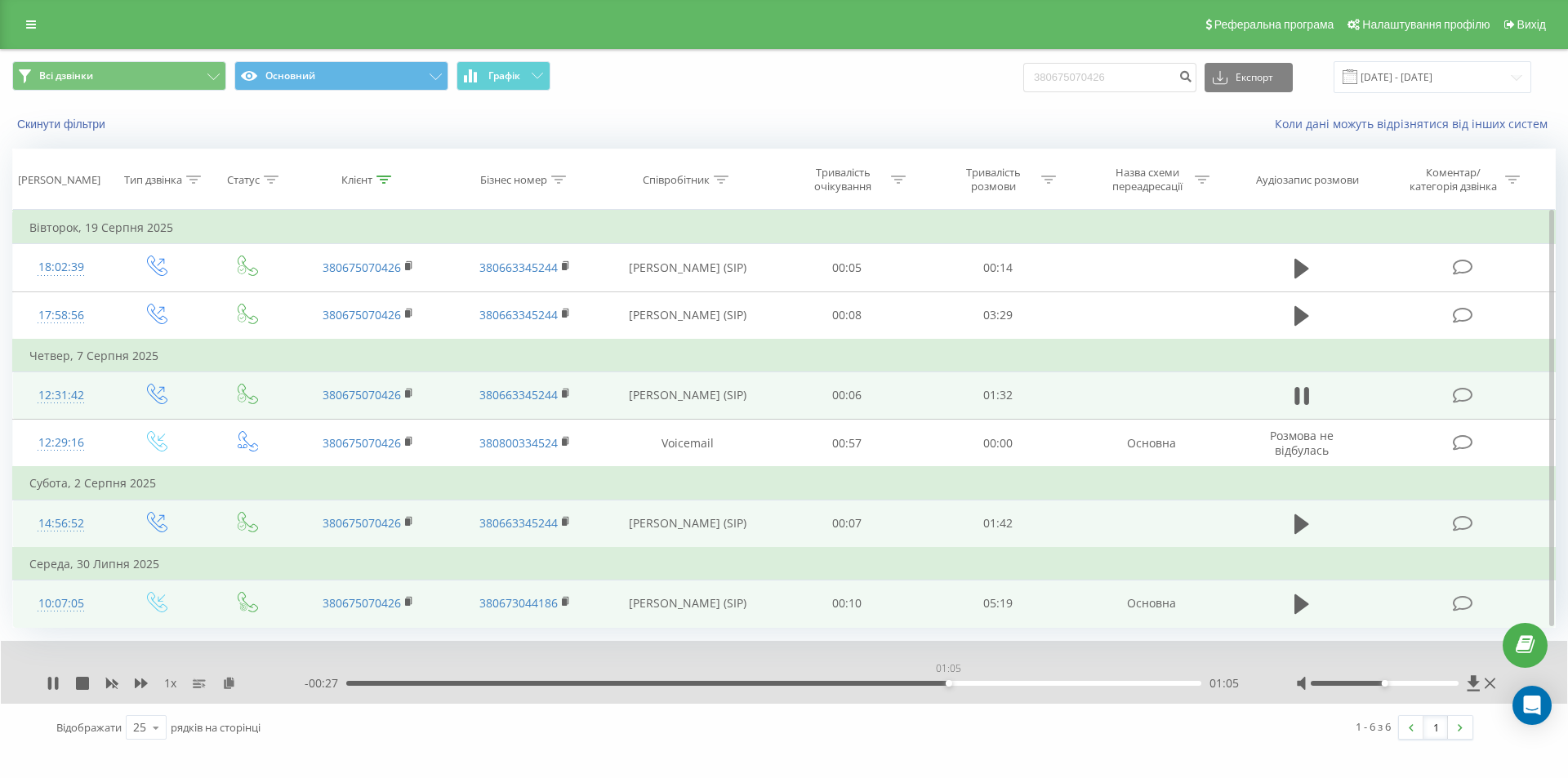
click at [948, 683] on div "01:05" at bounding box center [774, 683] width 855 height 5
click at [995, 684] on div "01:10" at bounding box center [774, 683] width 855 height 5
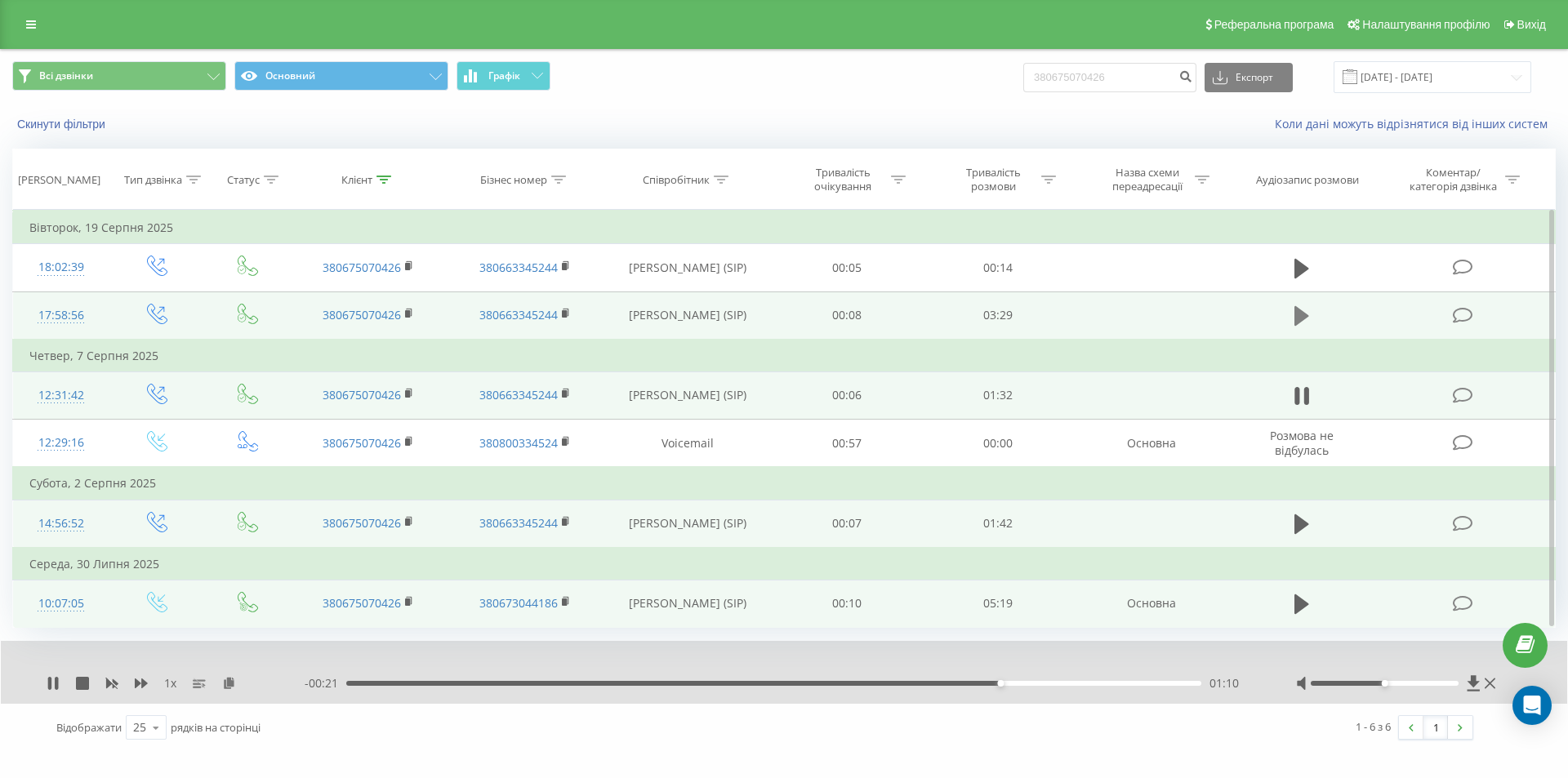
click at [1301, 314] on icon at bounding box center [1301, 315] width 15 height 20
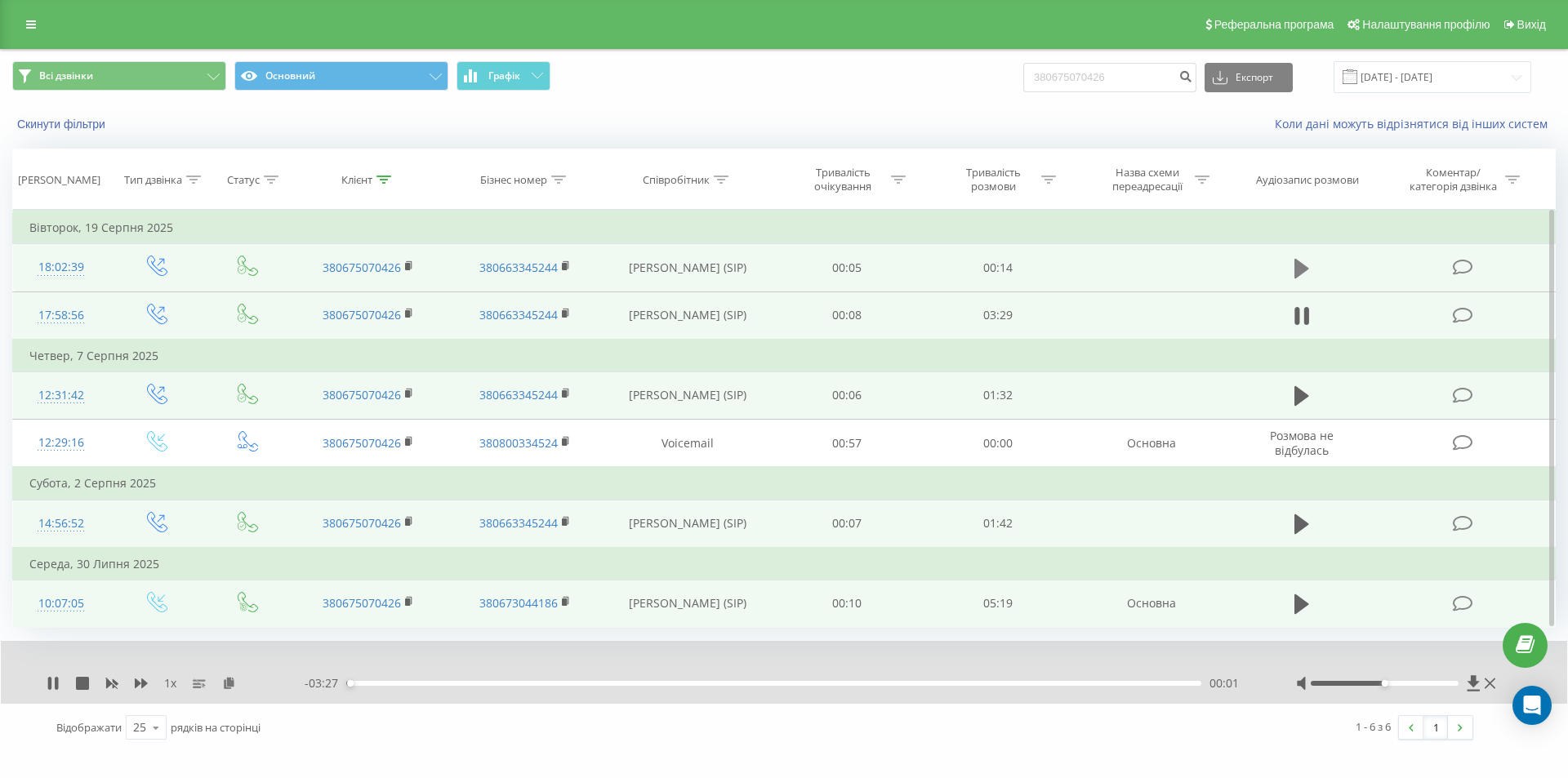
click at [1306, 275] on icon at bounding box center [1301, 268] width 15 height 23
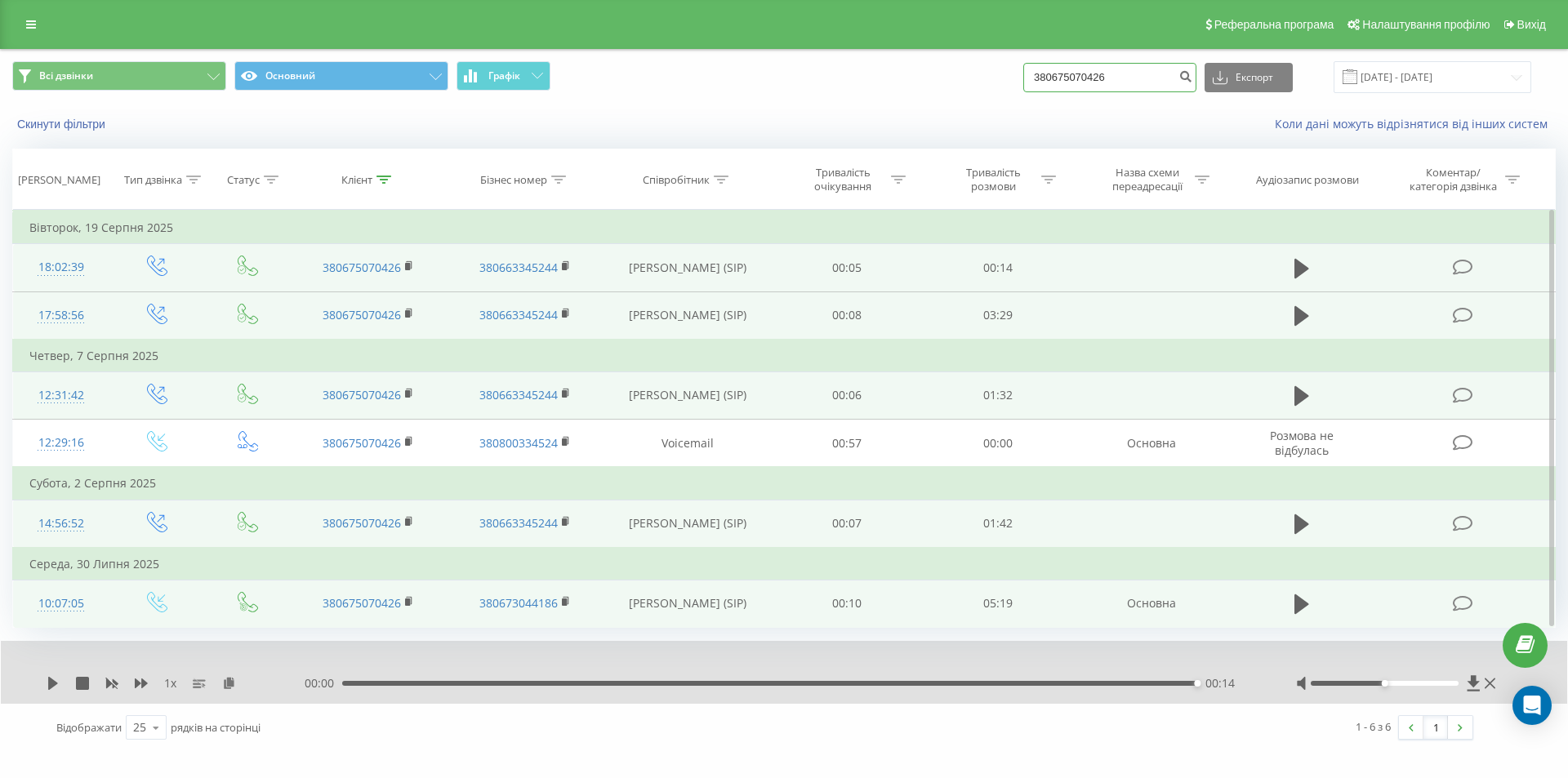
drag, startPoint x: 1159, startPoint y: 70, endPoint x: 950, endPoint y: 65, distance: 209.1
click at [953, 65] on div "Всі дзвінки Основний Графік 380675070426 Експорт .csv .xls .xlsx 21.05.2025 - 2…" at bounding box center [784, 77] width 1543 height 32
paste input "50469444"
type input "380504694446"
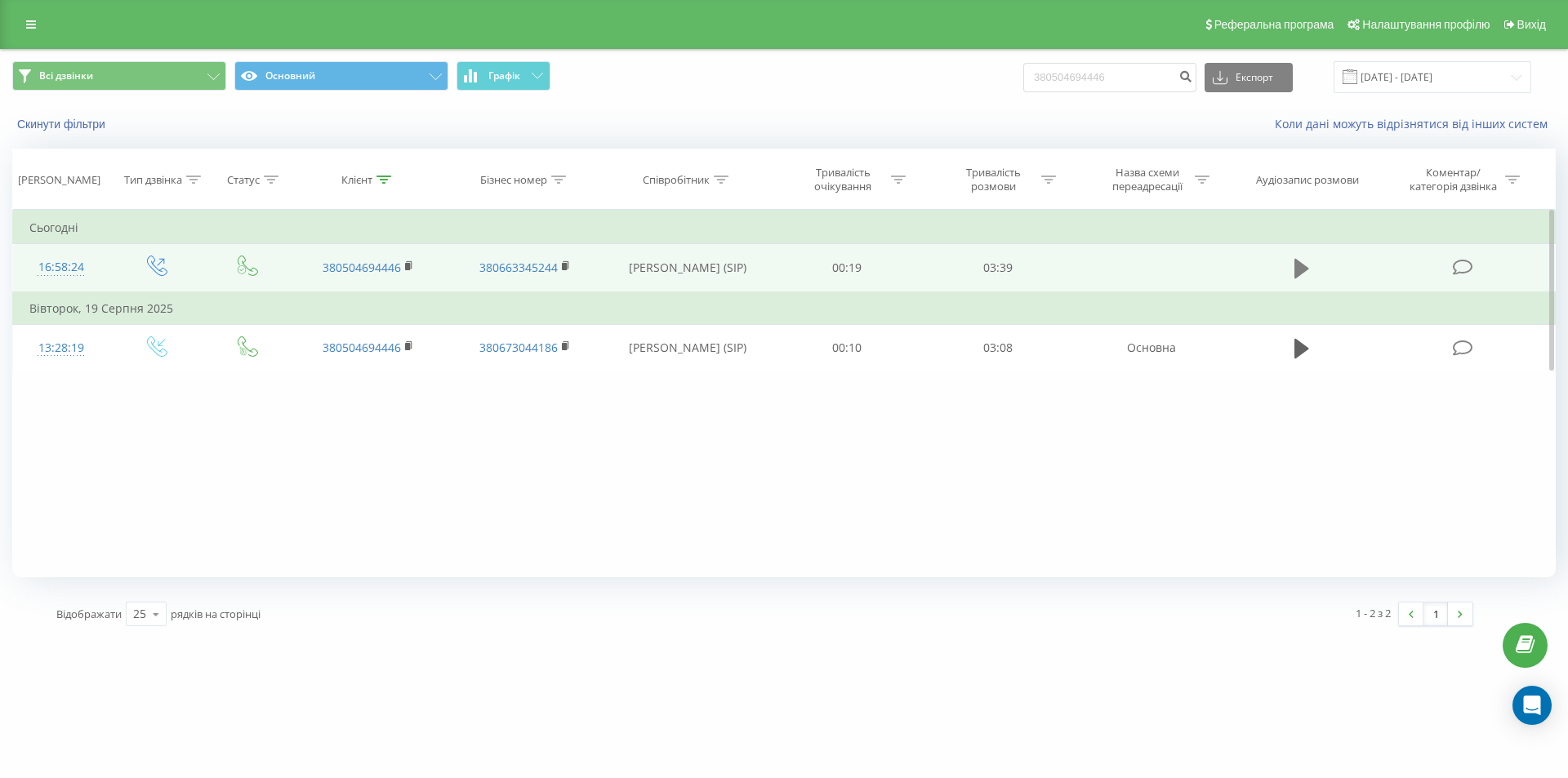
click at [1298, 274] on icon at bounding box center [1301, 268] width 15 height 20
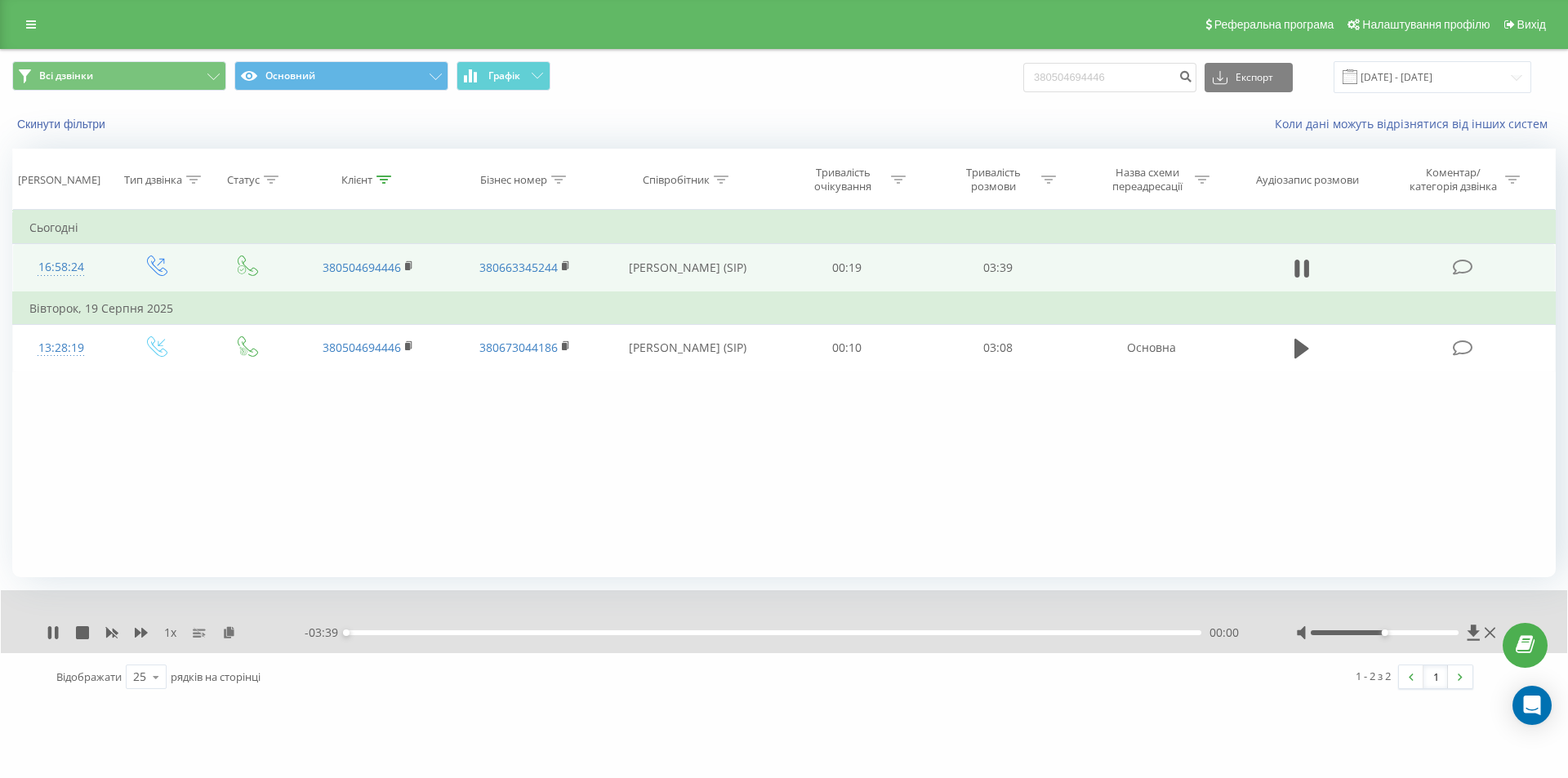
click at [1036, 629] on div "- 03:39 00:00 00:00" at bounding box center [779, 632] width 950 height 16
click at [1049, 634] on div "00:00" at bounding box center [774, 633] width 855 height 5
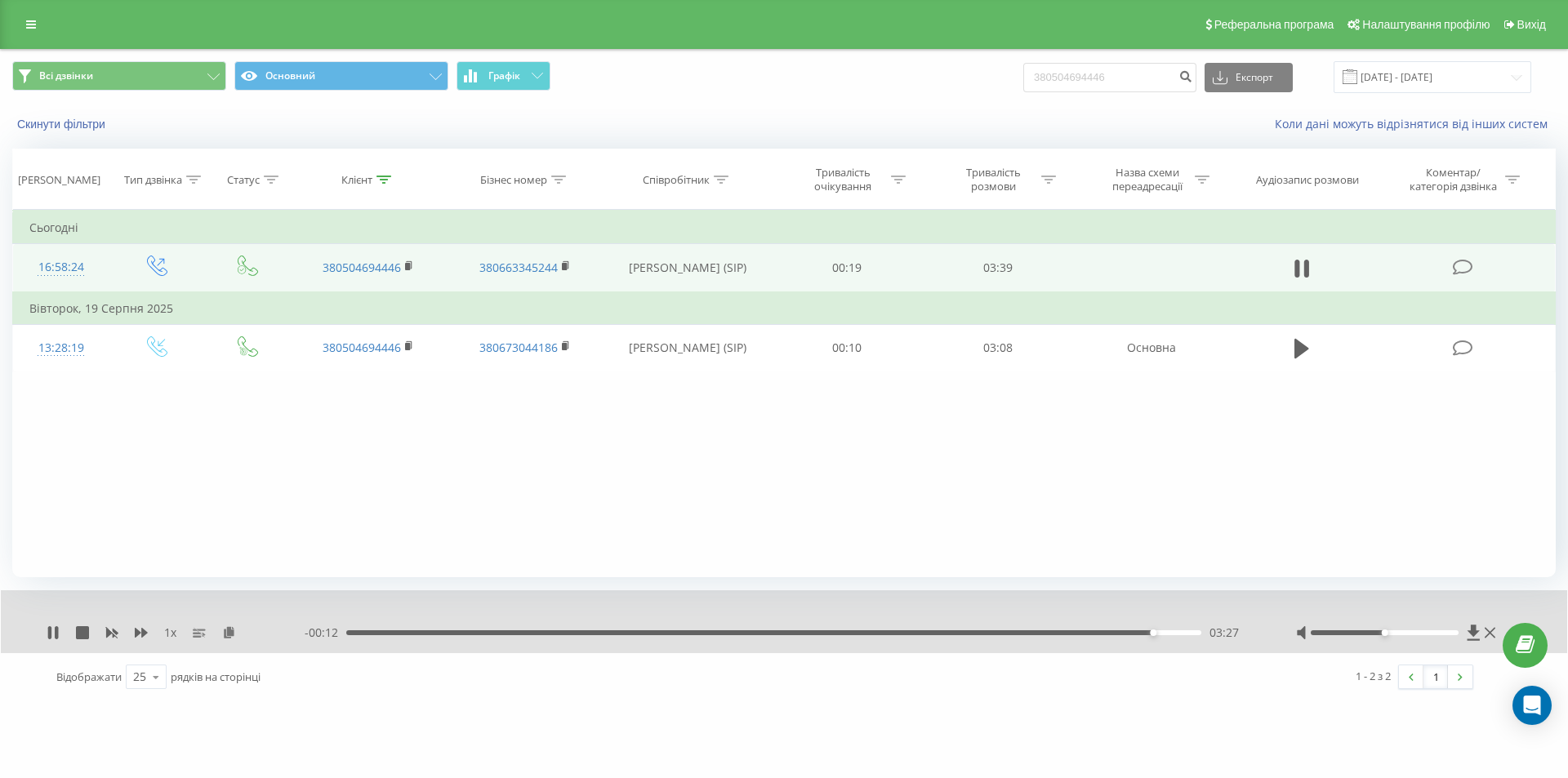
click at [1127, 636] on div "- 00:12 03:27 03:27" at bounding box center [779, 632] width 950 height 16
click at [1127, 633] on div "03:27" at bounding box center [774, 633] width 855 height 5
